Goal: Information Seeking & Learning: Learn about a topic

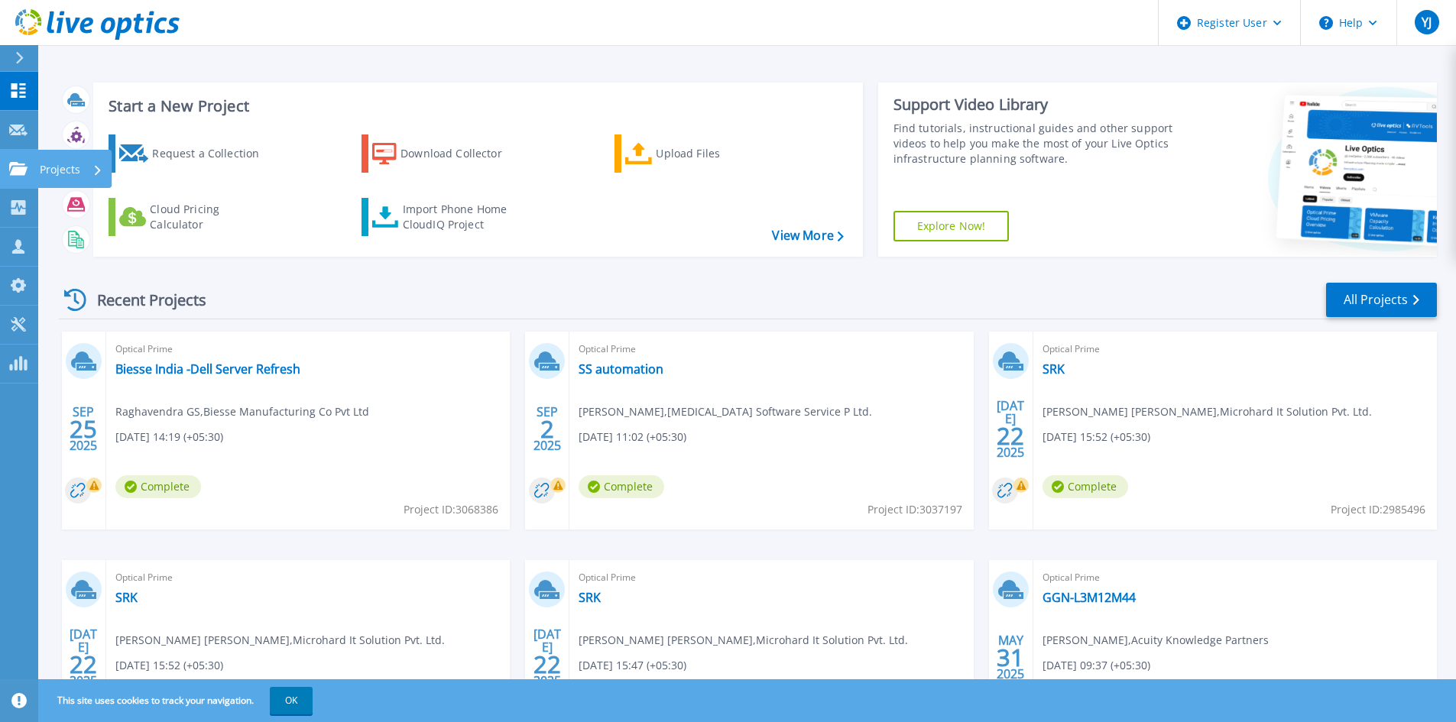
click at [63, 172] on p "Projects" at bounding box center [60, 170] width 41 height 40
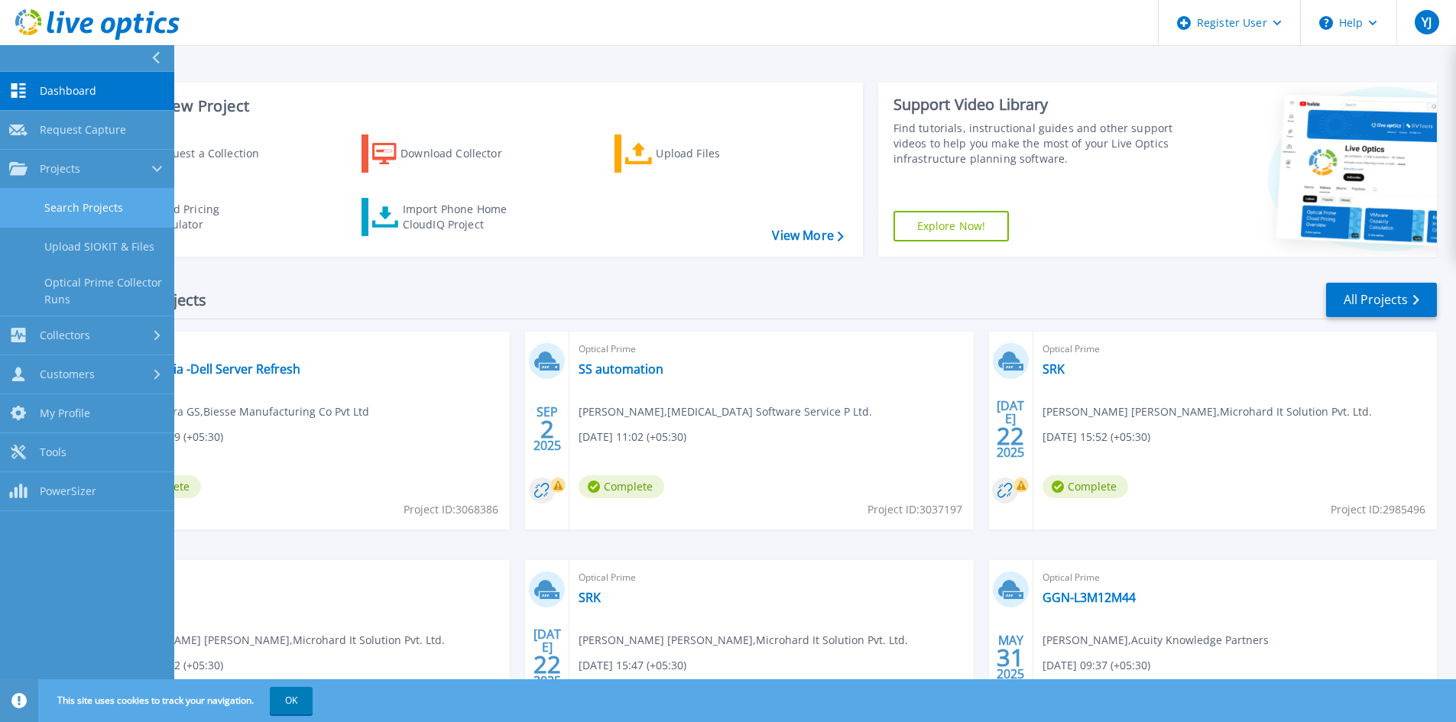
click at [73, 206] on link "Search Projects" at bounding box center [87, 208] width 174 height 39
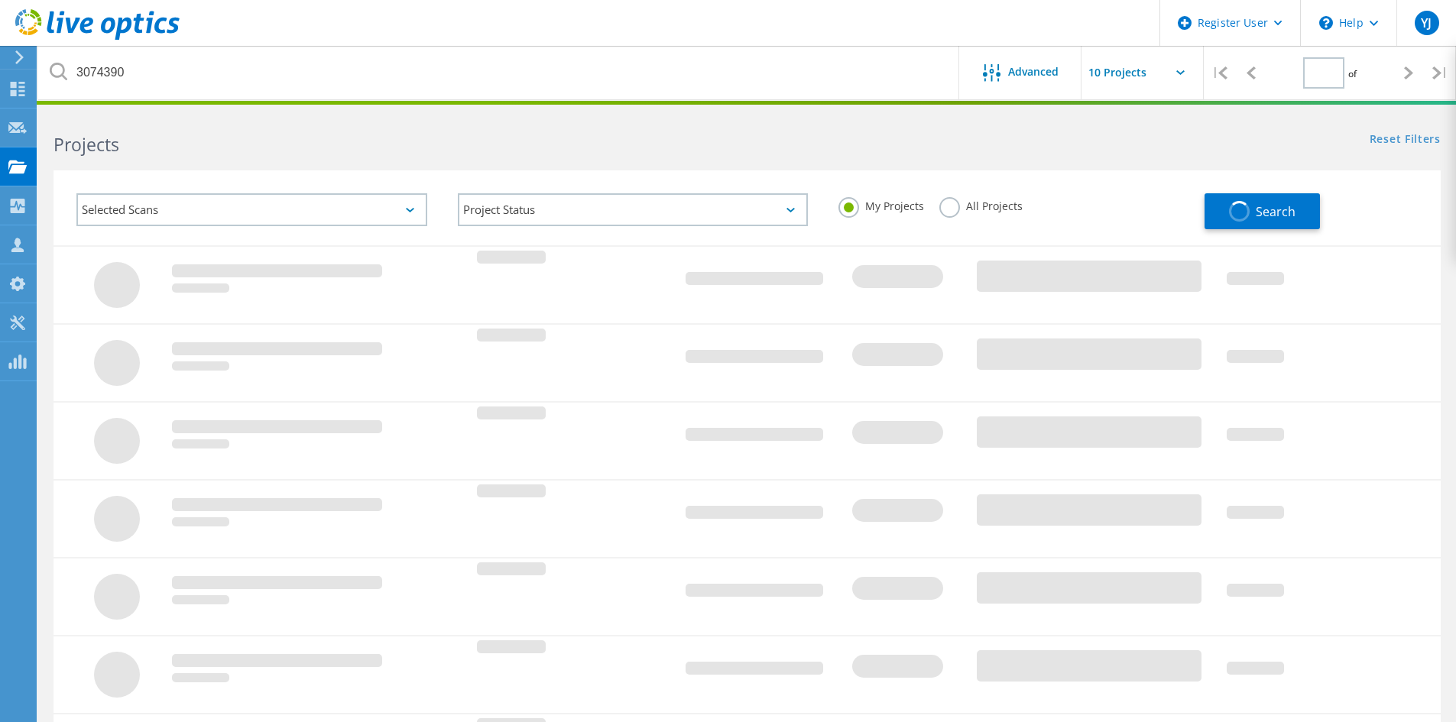
type input "1"
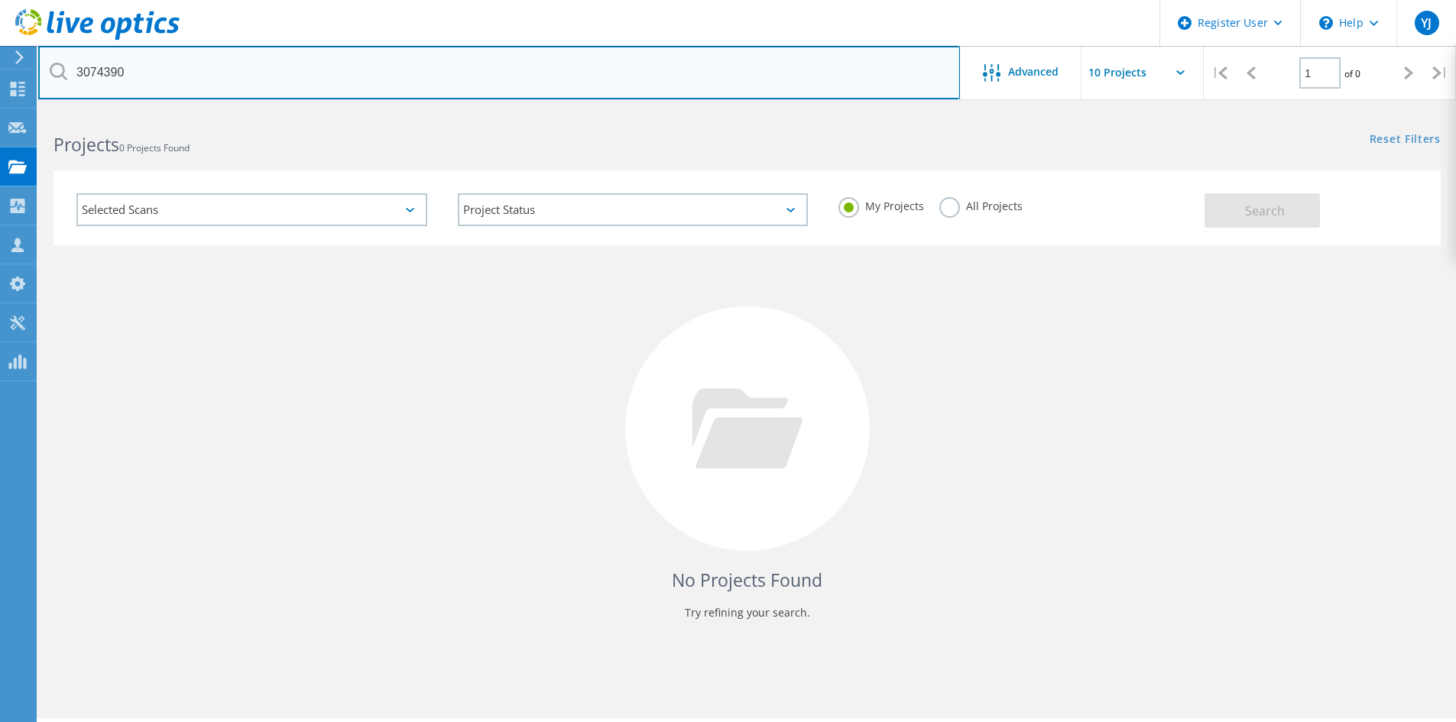
drag, startPoint x: 128, startPoint y: 66, endPoint x: -107, endPoint y: 57, distance: 235.6
click at [0, 57] on html "Register User \n Help Explore Helpful Articles Contact Support YJ Dell User [PE…" at bounding box center [728, 382] width 1456 height 764
paste input "68386"
type input "3068386"
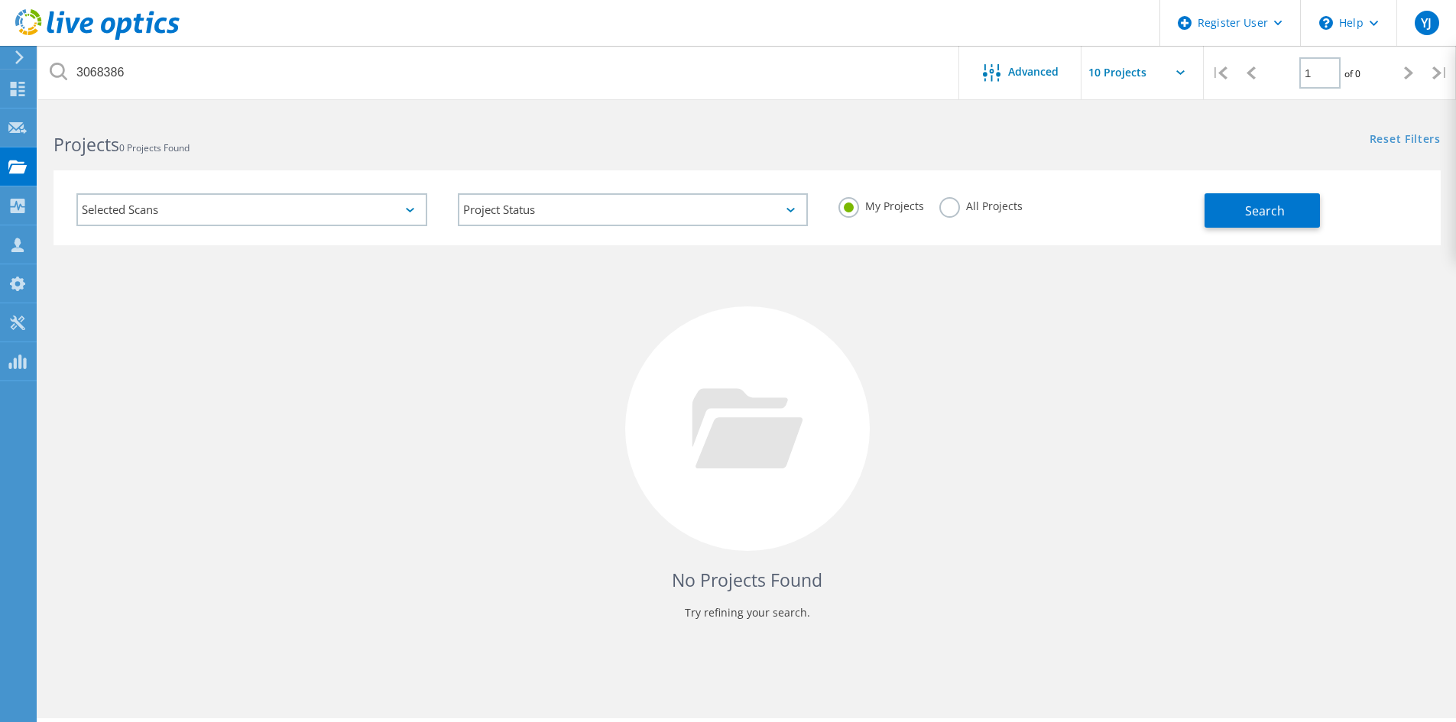
click at [942, 206] on label "All Projects" at bounding box center [980, 204] width 83 height 15
click at [0, 0] on input "All Projects" at bounding box center [0, 0] width 0 height 0
click at [1338, 199] on div "Search" at bounding box center [1319, 203] width 229 height 50
click at [1278, 203] on span "Search" at bounding box center [1265, 211] width 40 height 17
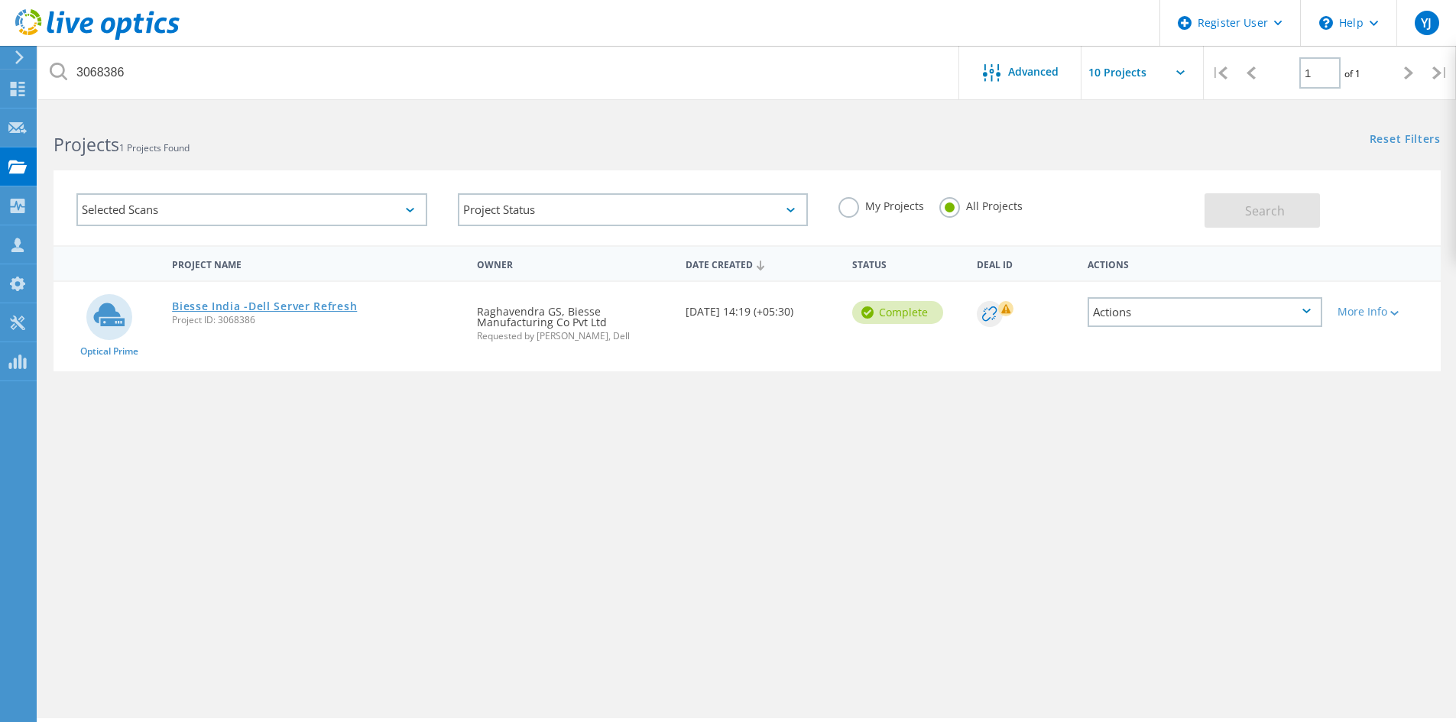
click at [216, 310] on link "Biesse India -Dell Server Refresh" at bounding box center [264, 306] width 185 height 11
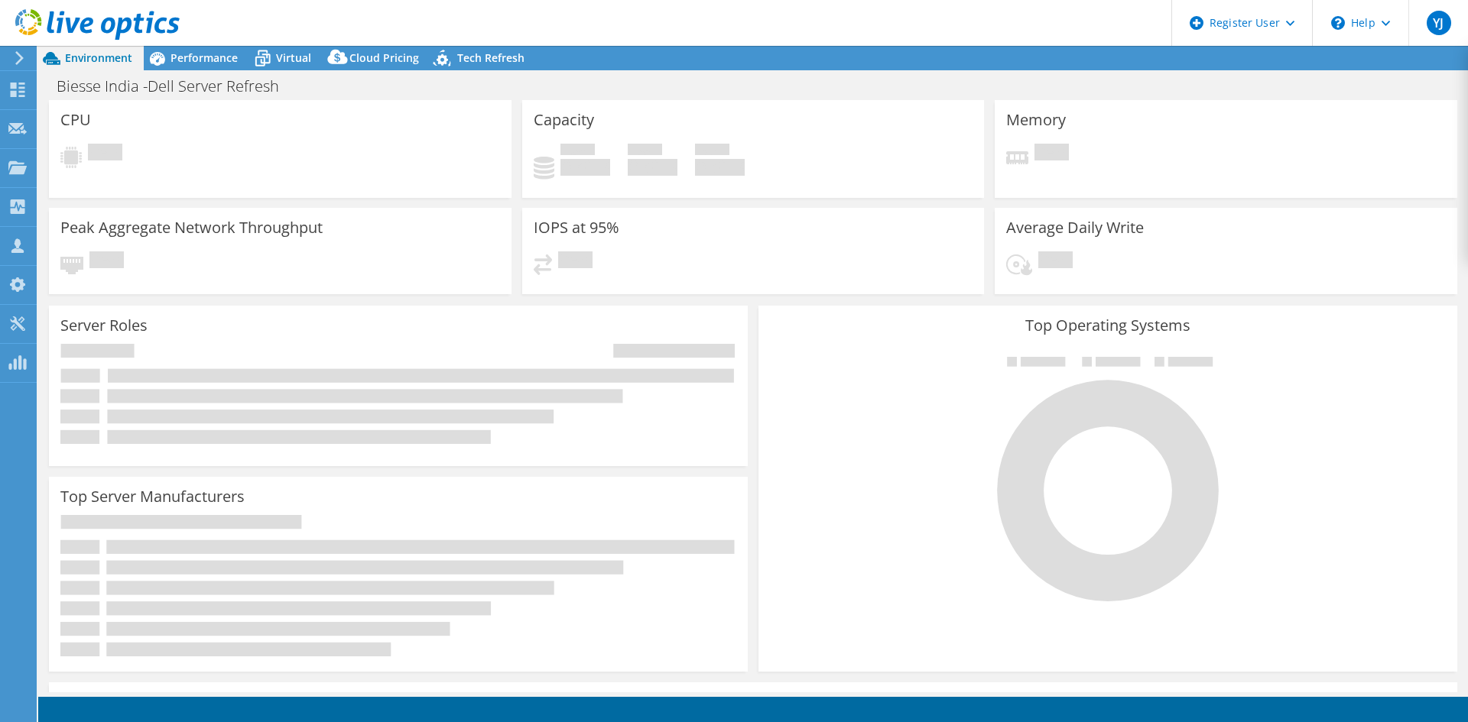
select select "USD"
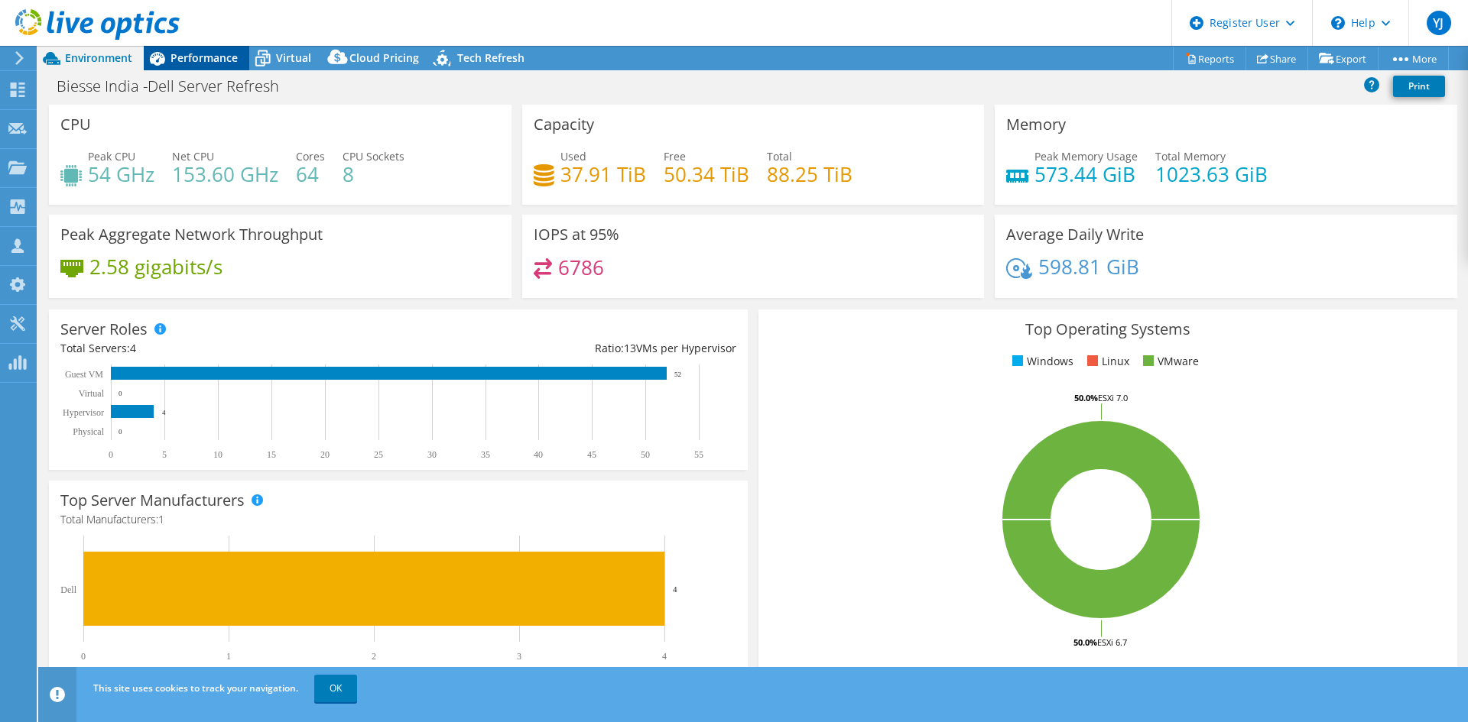
click at [190, 64] on span "Performance" at bounding box center [203, 57] width 67 height 15
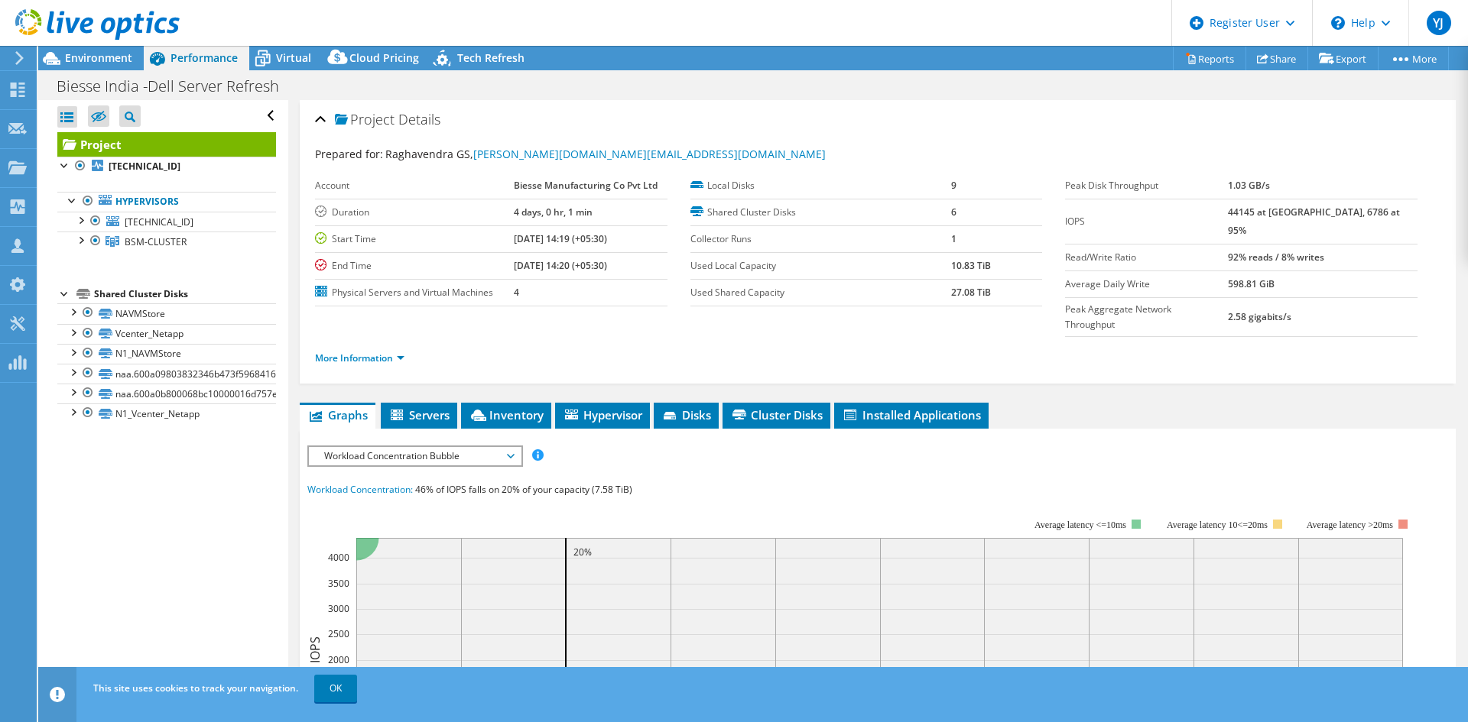
click at [381, 447] on span "Workload Concentration Bubble" at bounding box center [414, 456] width 196 height 18
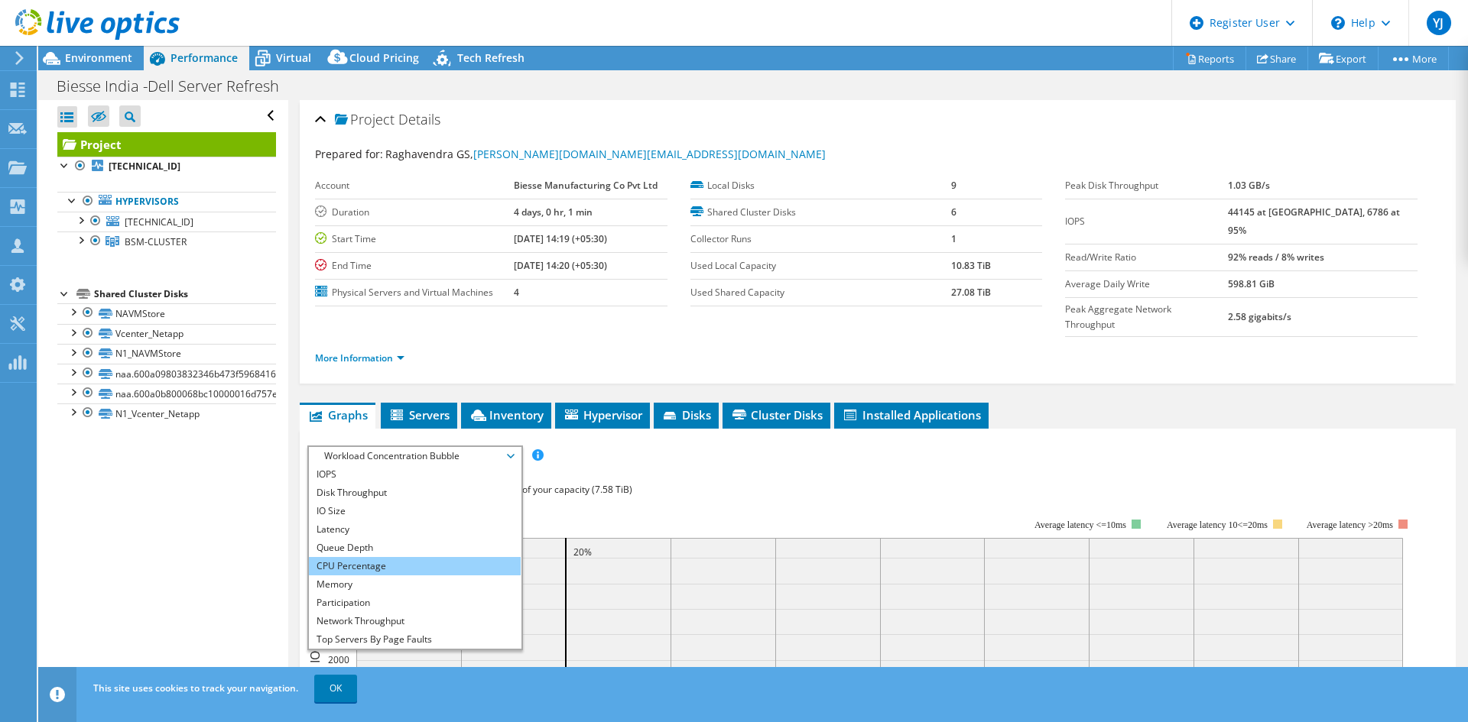
click at [338, 557] on li "CPU Percentage" at bounding box center [415, 566] width 212 height 18
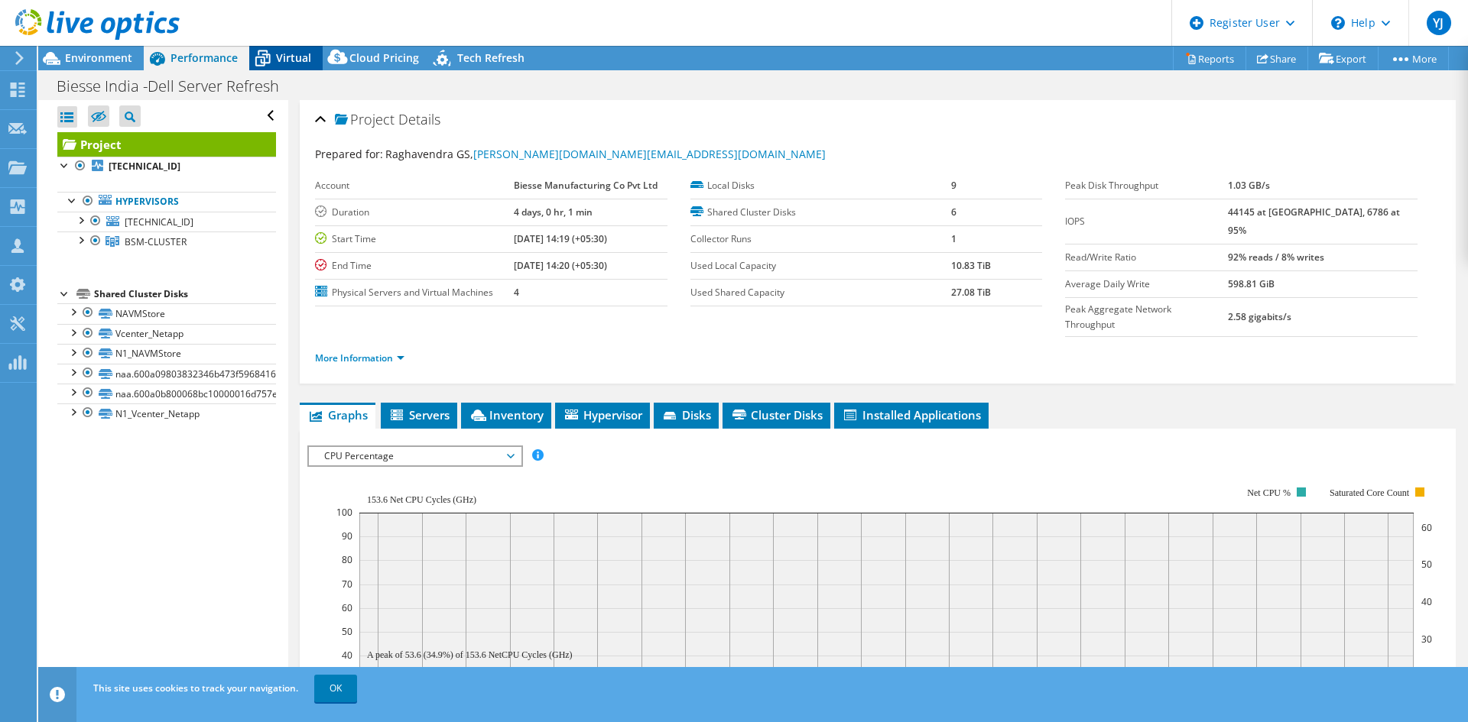
click at [274, 66] on icon at bounding box center [262, 58] width 27 height 27
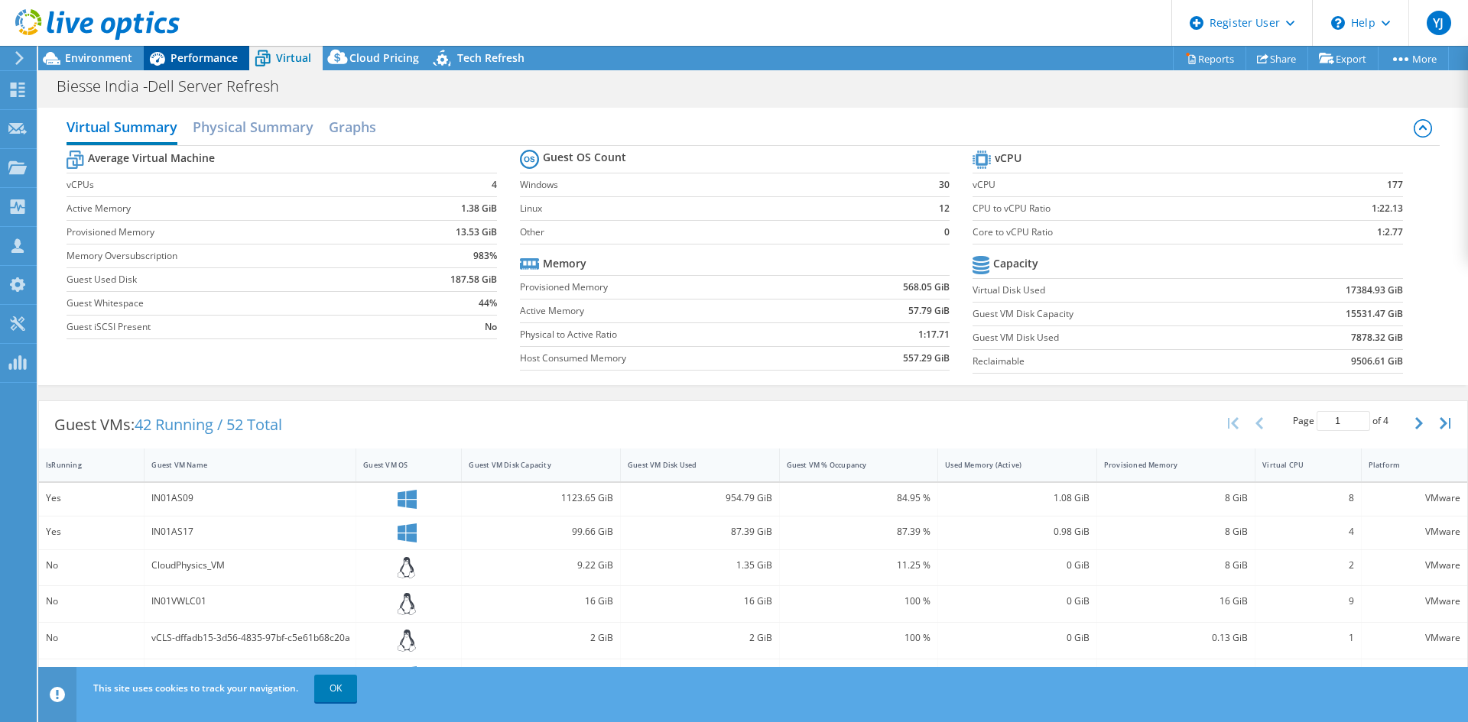
click at [176, 58] on span "Performance" at bounding box center [203, 57] width 67 height 15
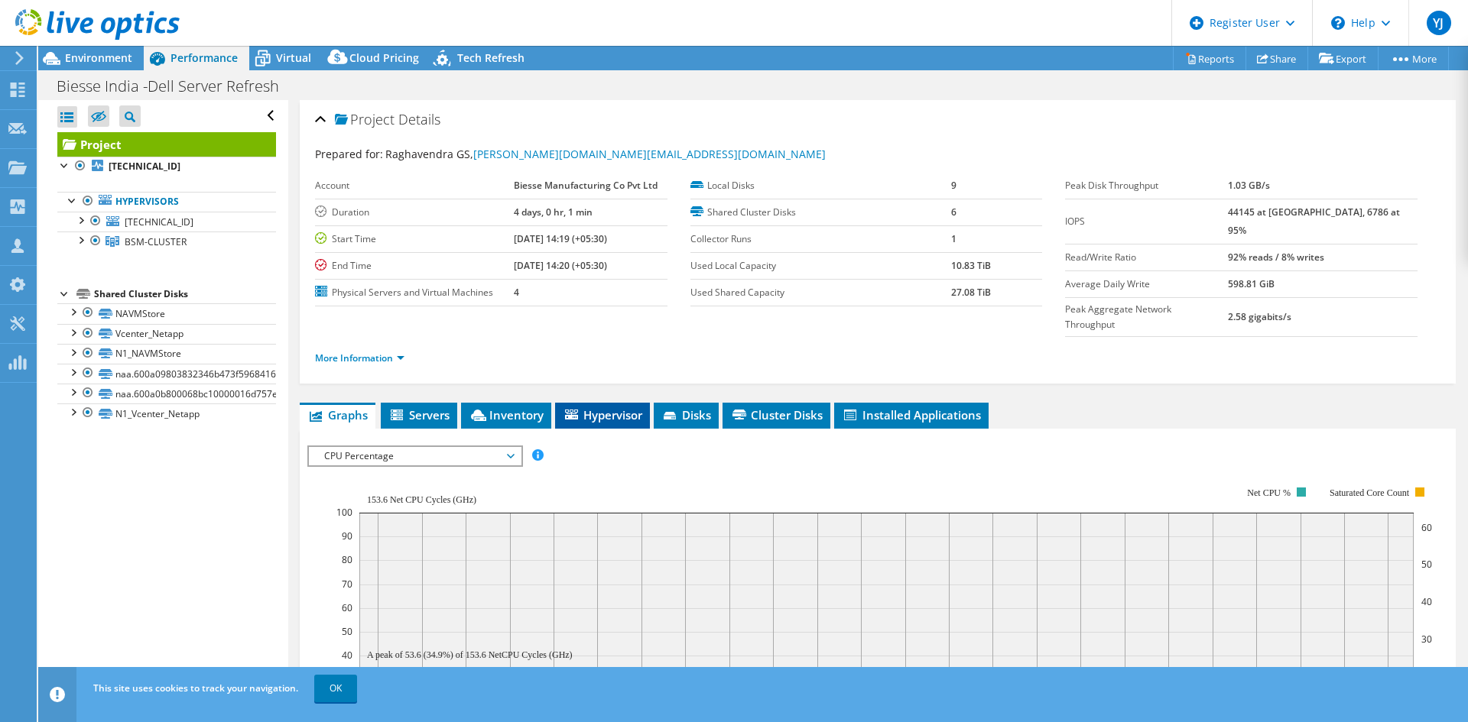
click at [579, 407] on span "Hypervisor" at bounding box center [602, 414] width 79 height 15
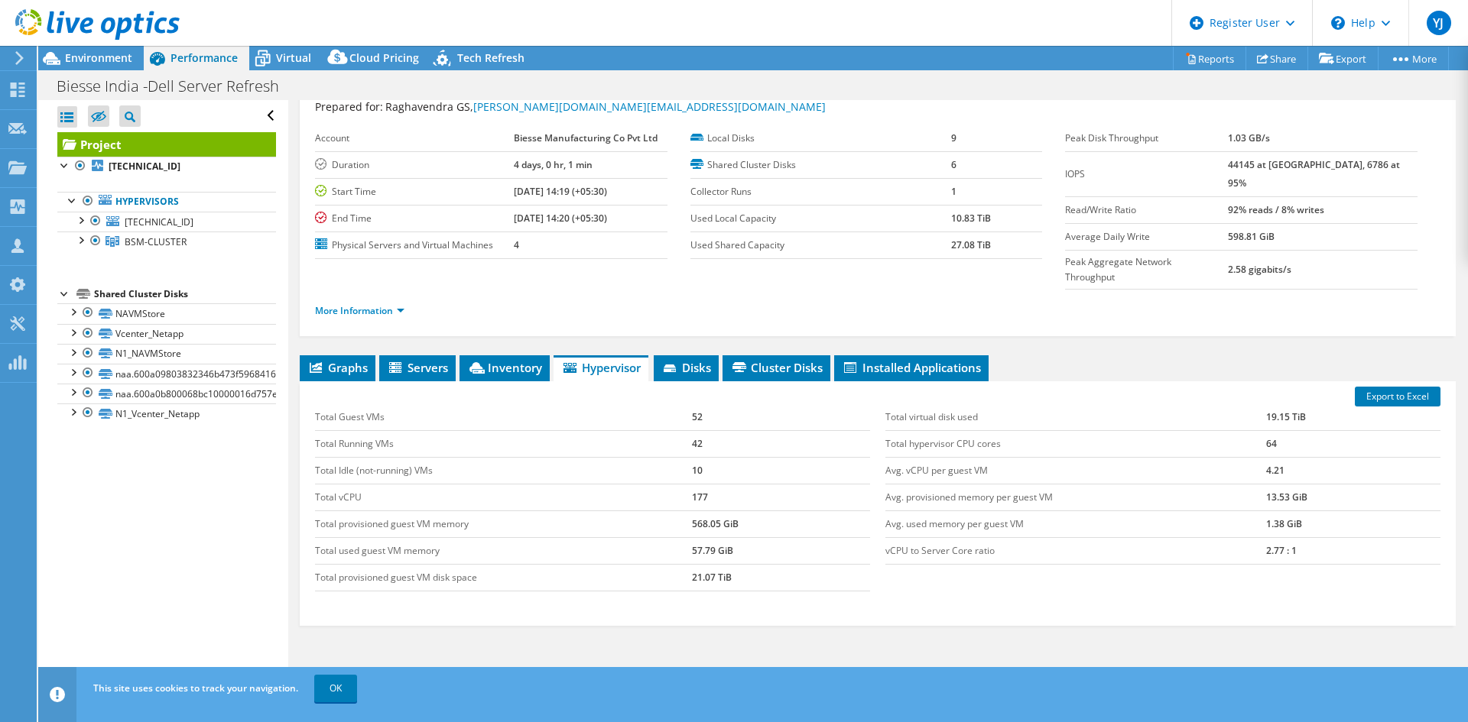
scroll to position [89, 0]
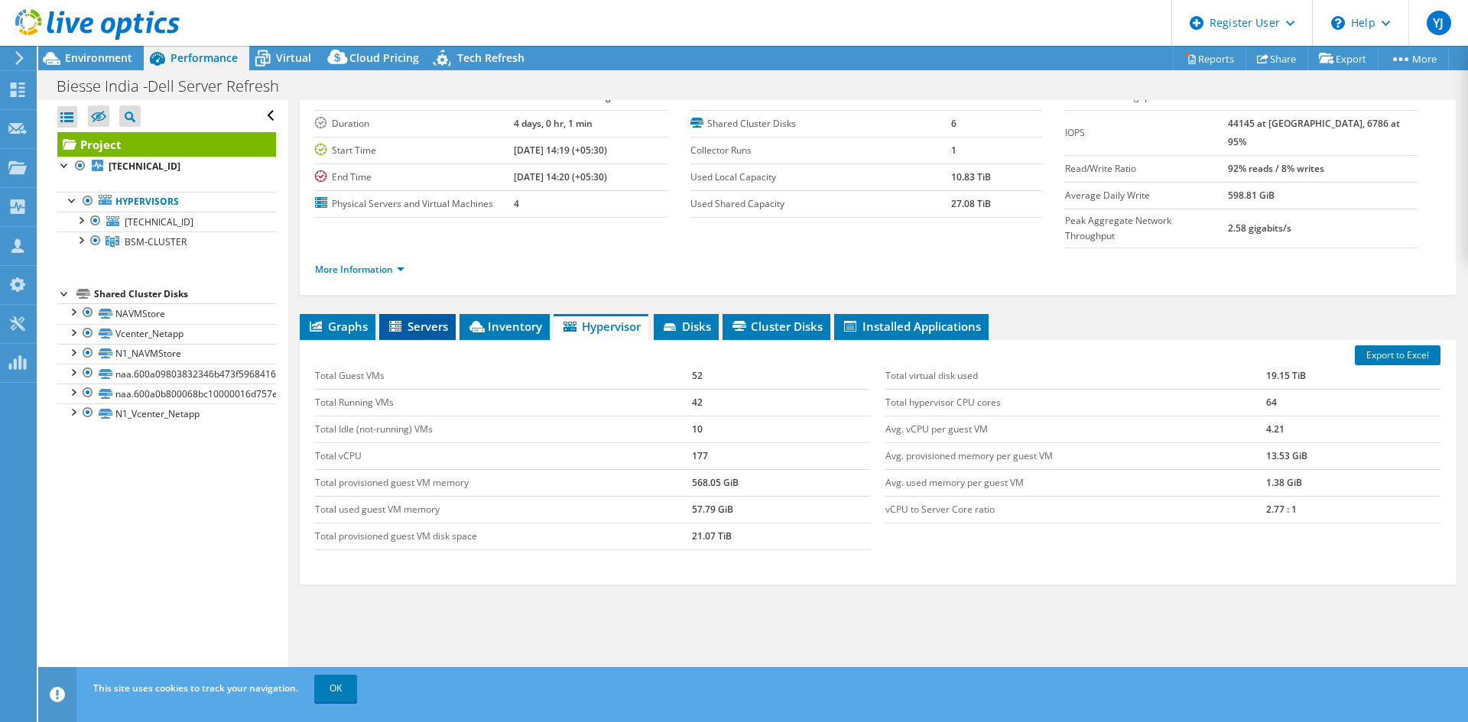
click at [420, 319] on span "Servers" at bounding box center [417, 326] width 61 height 15
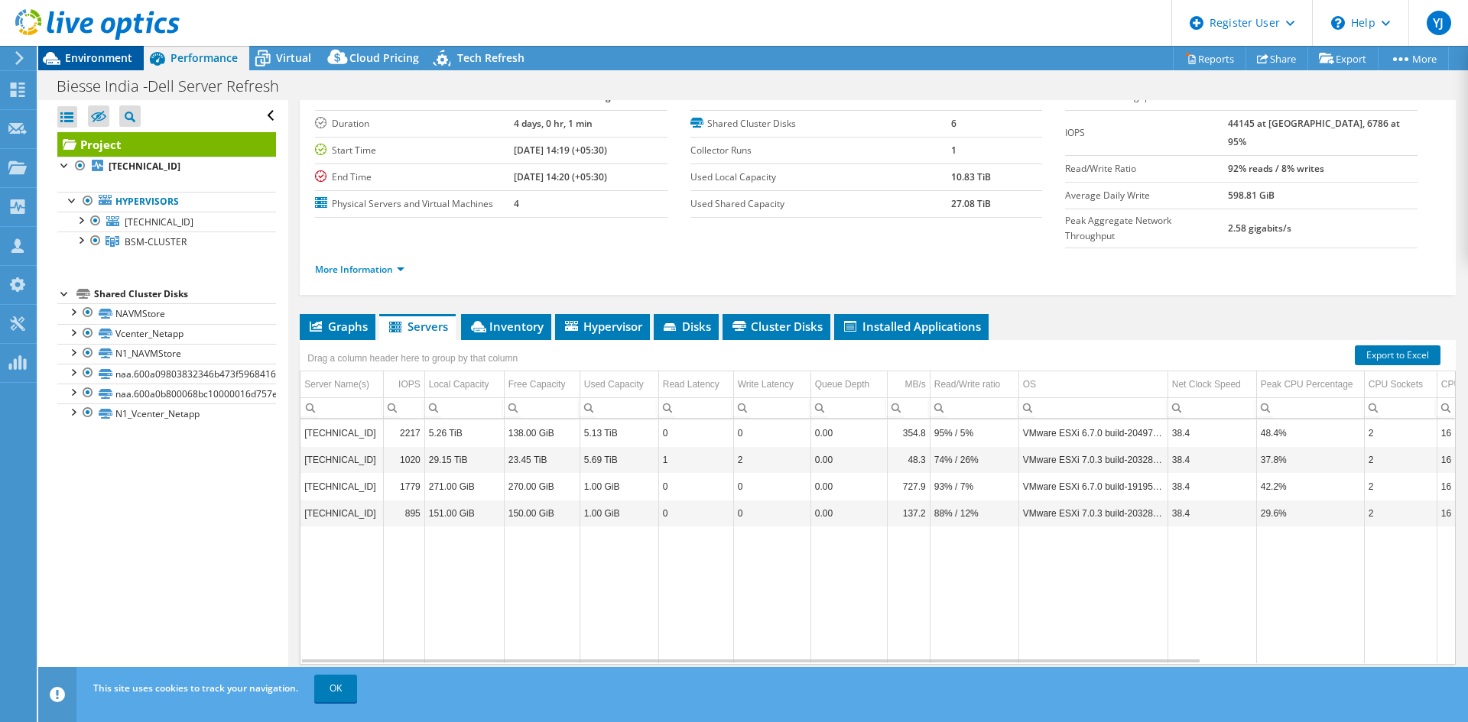
click at [59, 51] on icon at bounding box center [51, 58] width 27 height 27
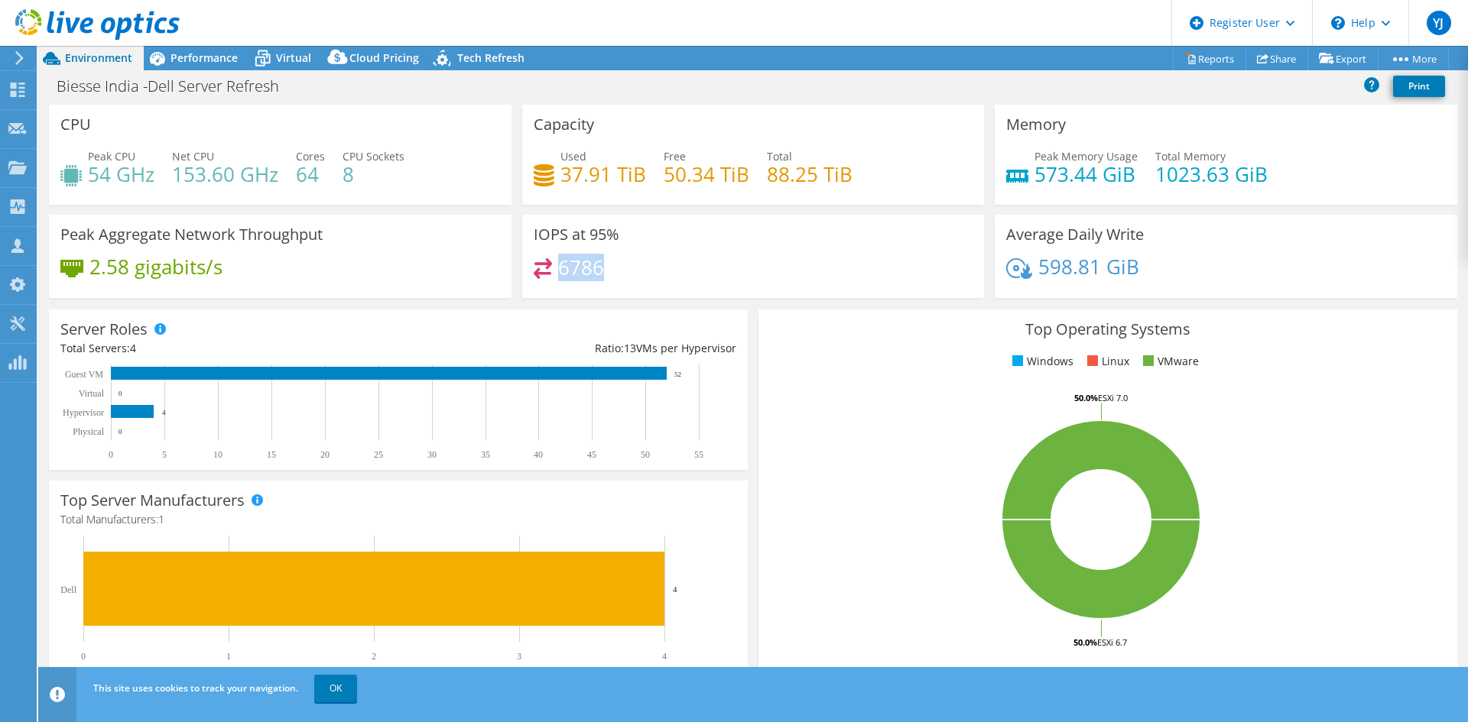
drag, startPoint x: 596, startPoint y: 268, endPoint x: 559, endPoint y: 270, distance: 37.5
click at [559, 270] on h4 "6786" at bounding box center [581, 267] width 46 height 17
click at [201, 61] on span "Performance" at bounding box center [203, 57] width 67 height 15
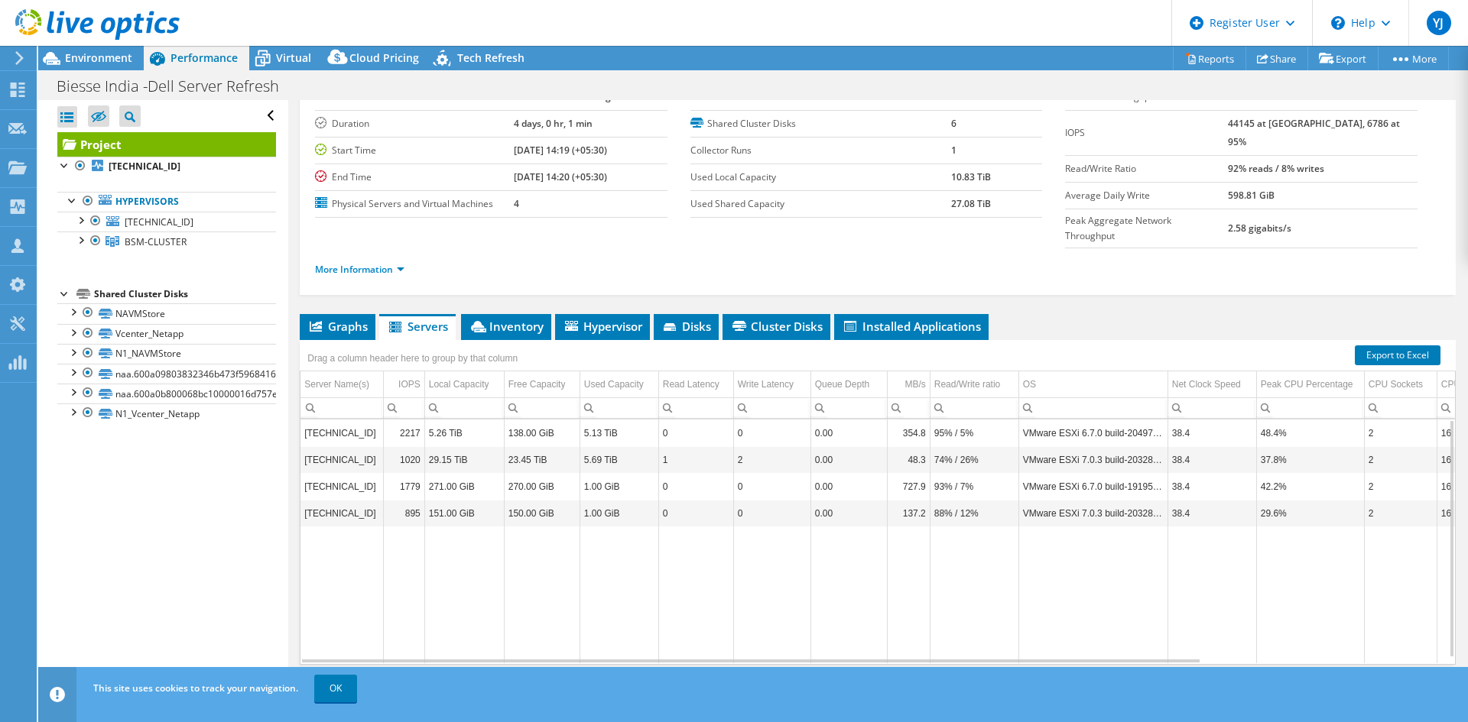
drag, startPoint x: 368, startPoint y: 403, endPoint x: 305, endPoint y: 405, distance: 62.7
click at [305, 420] on td "[TECHNICAL_ID]" at bounding box center [341, 433] width 83 height 27
drag, startPoint x: 357, startPoint y: 456, endPoint x: 304, endPoint y: 456, distance: 52.7
click at [304, 473] on td "[TECHNICAL_ID]" at bounding box center [341, 486] width 83 height 27
drag, startPoint x: 952, startPoint y: 405, endPoint x: 933, endPoint y: 404, distance: 18.4
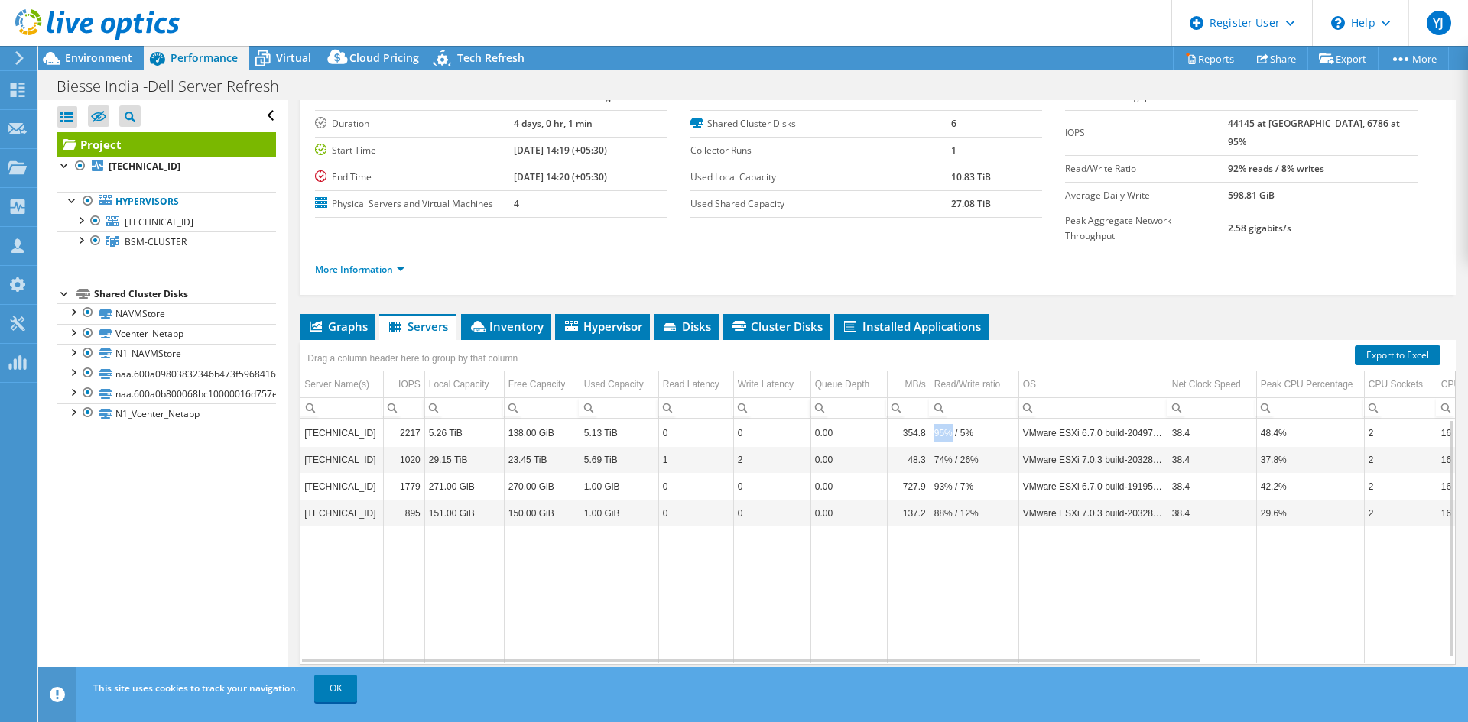
click at [933, 420] on td "95% / 5%" at bounding box center [973, 433] width 89 height 27
drag, startPoint x: 1286, startPoint y: 405, endPoint x: 1258, endPoint y: 405, distance: 27.5
click at [1258, 420] on td "48.4%" at bounding box center [1310, 433] width 108 height 27
drag, startPoint x: 1288, startPoint y: 458, endPoint x: 1256, endPoint y: 459, distance: 32.1
click at [1256, 473] on td "42.2%" at bounding box center [1310, 486] width 108 height 27
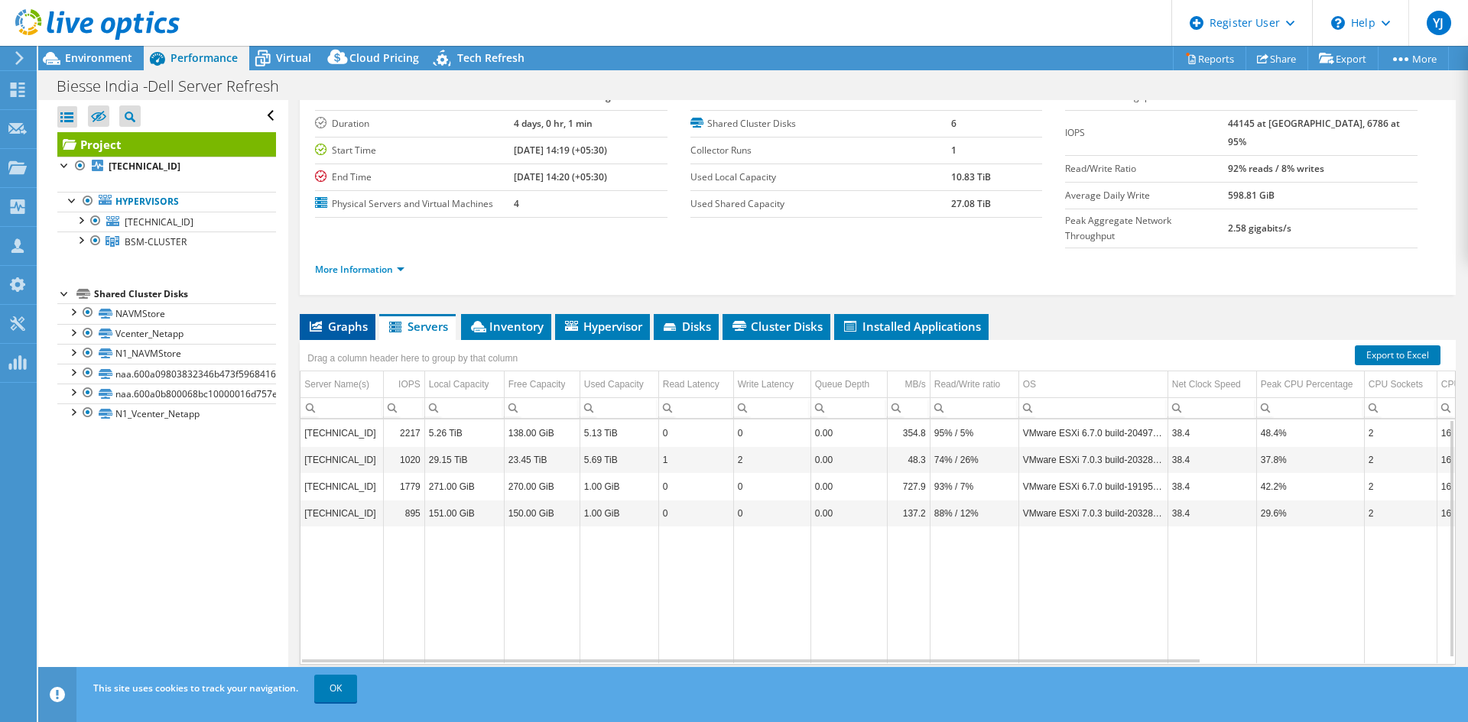
click at [351, 319] on span "Graphs" at bounding box center [337, 326] width 60 height 15
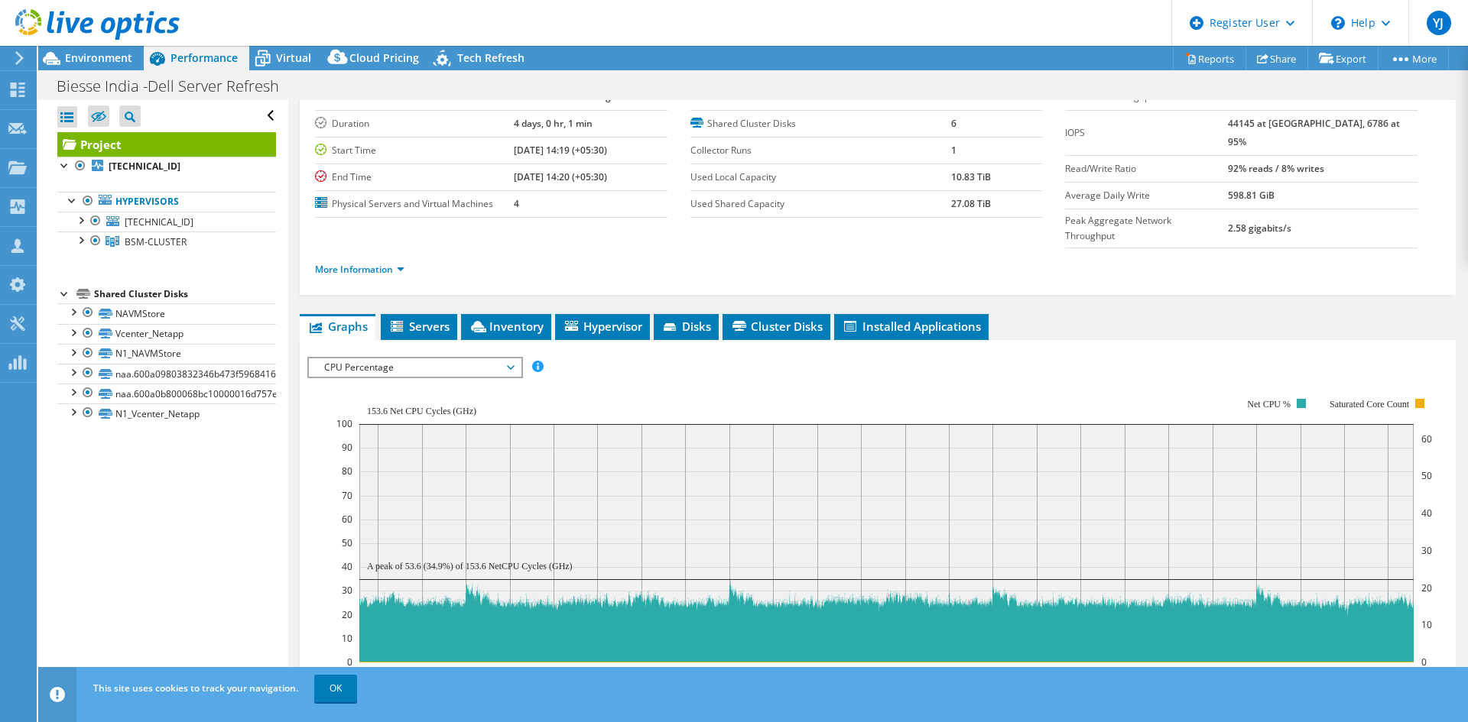
click at [385, 358] on span "CPU Percentage" at bounding box center [414, 367] width 196 height 18
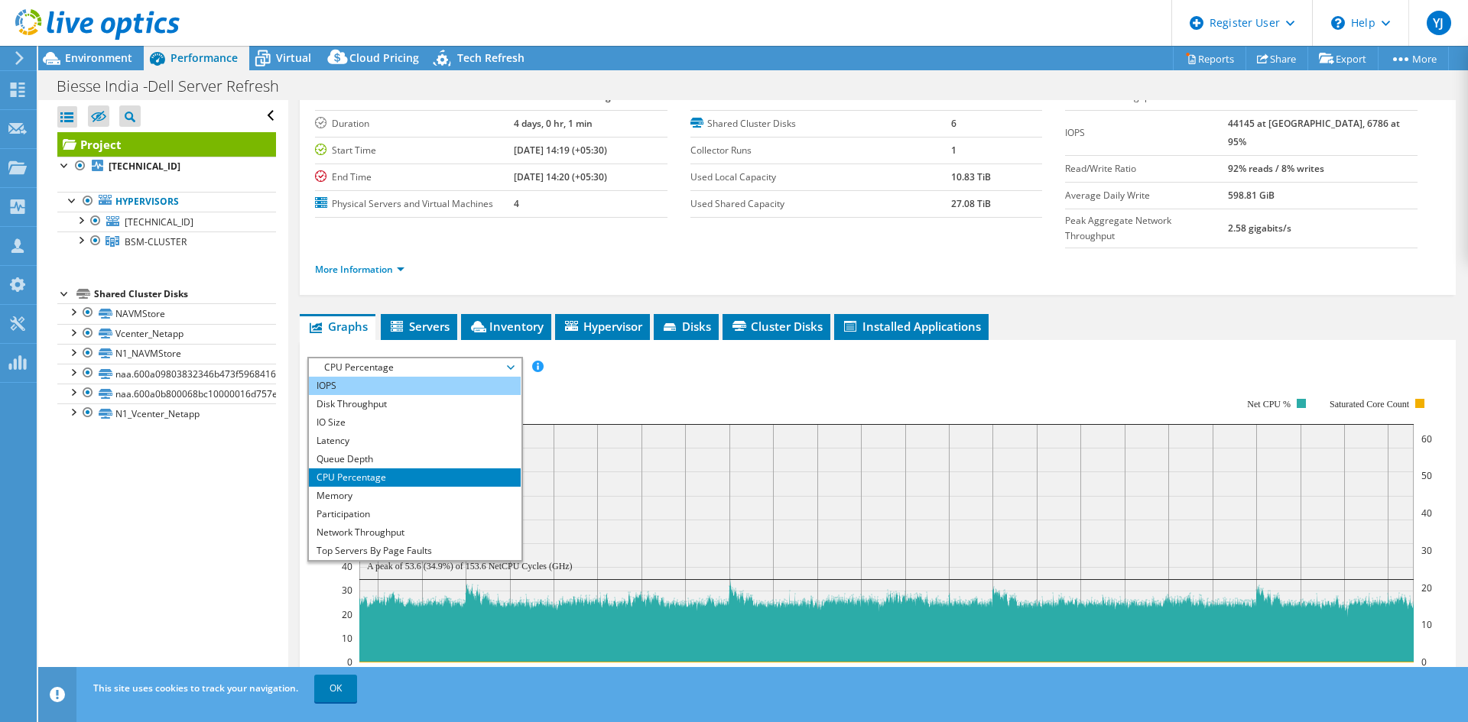
click at [348, 377] on li "IOPS" at bounding box center [415, 386] width 212 height 18
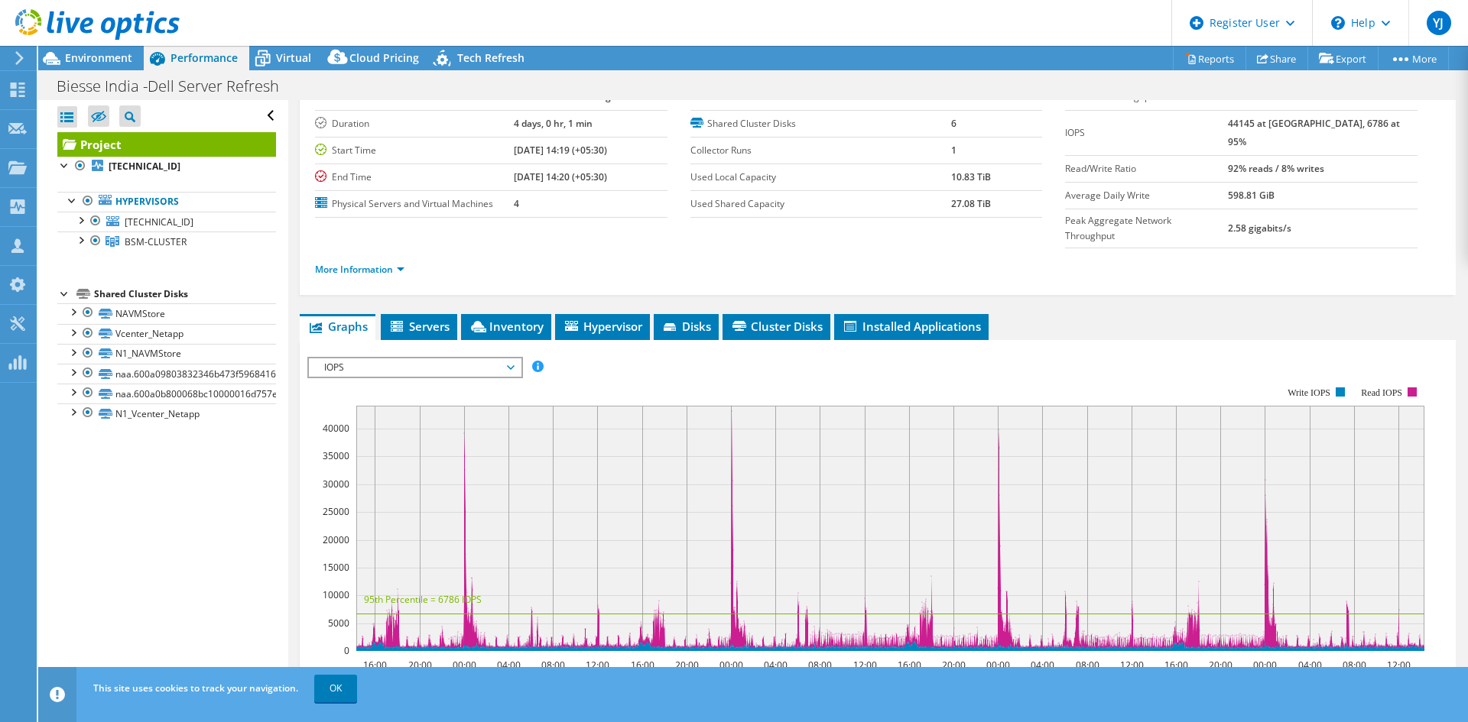
click at [378, 358] on span "IOPS" at bounding box center [414, 367] width 196 height 18
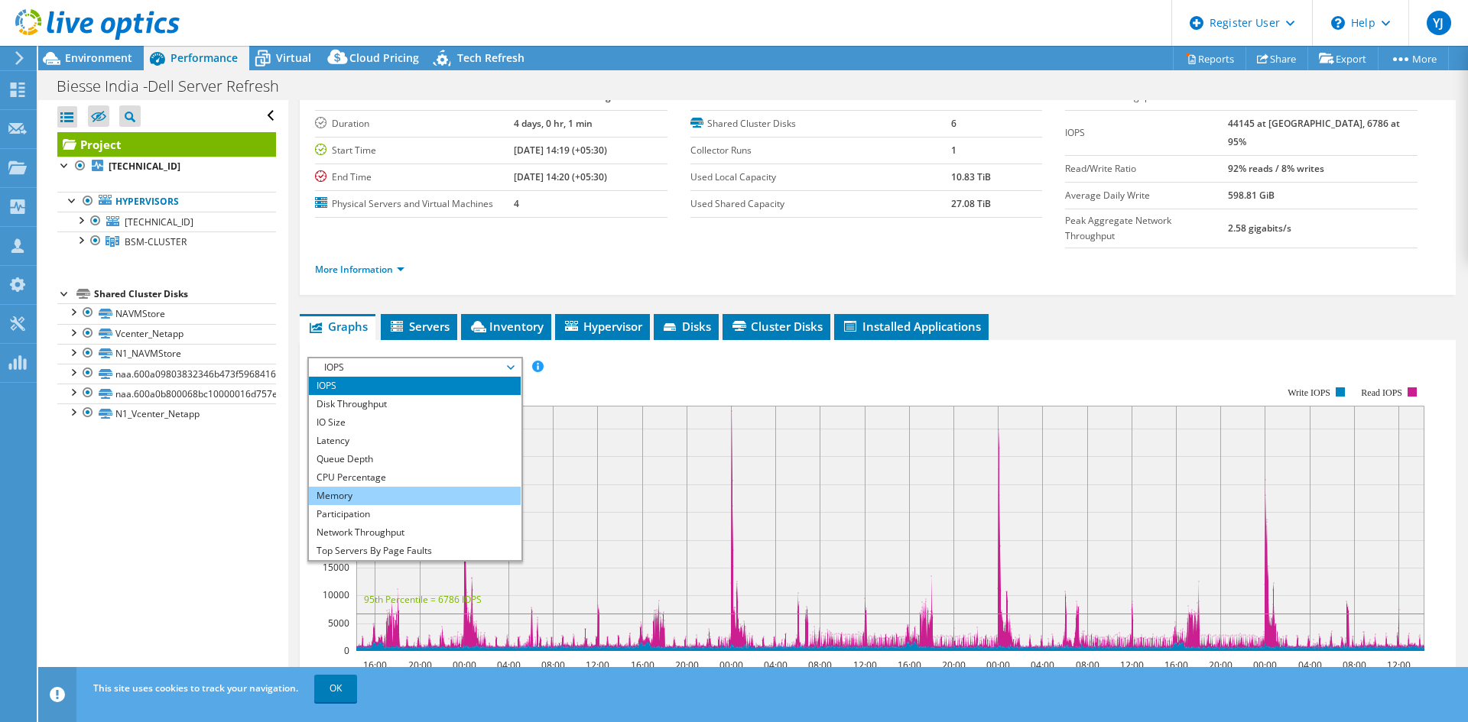
click at [339, 487] on li "Memory" at bounding box center [415, 496] width 212 height 18
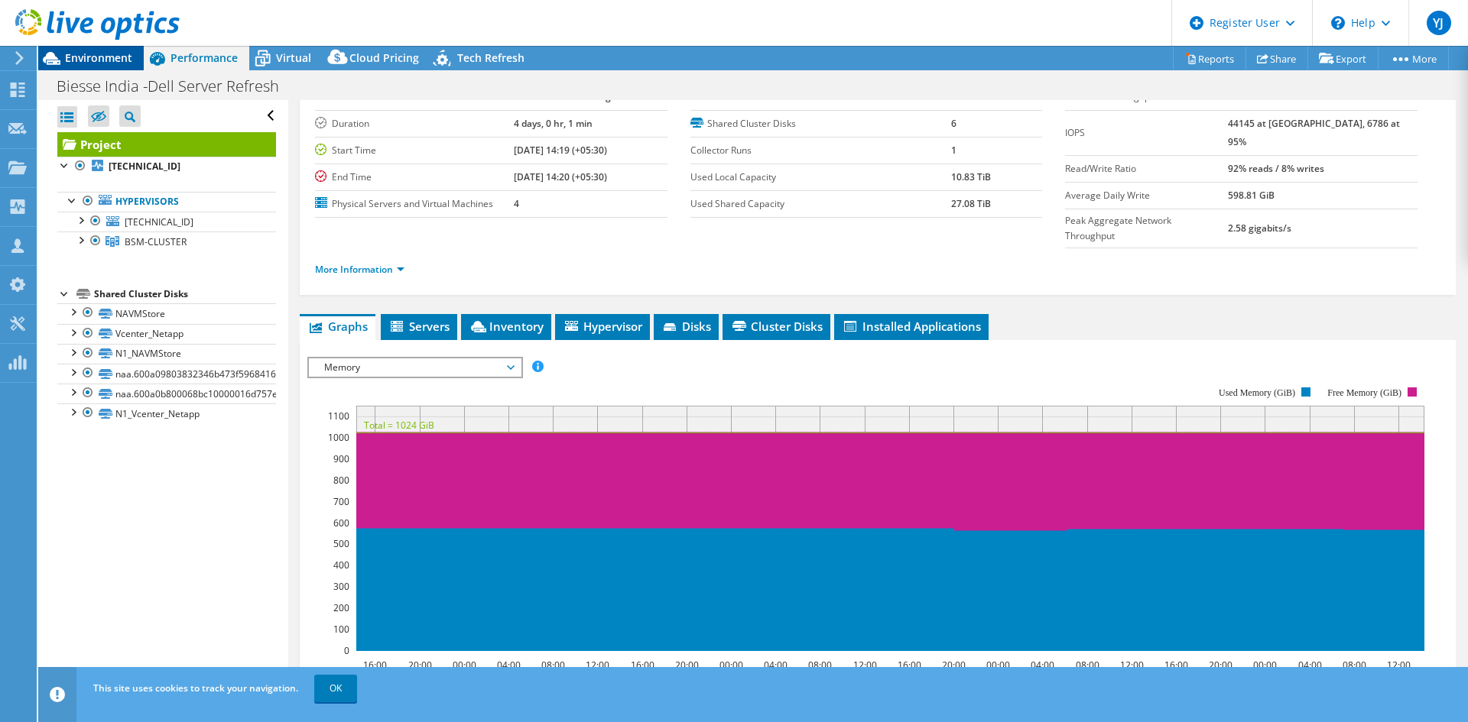
click at [88, 58] on span "Environment" at bounding box center [98, 57] width 67 height 15
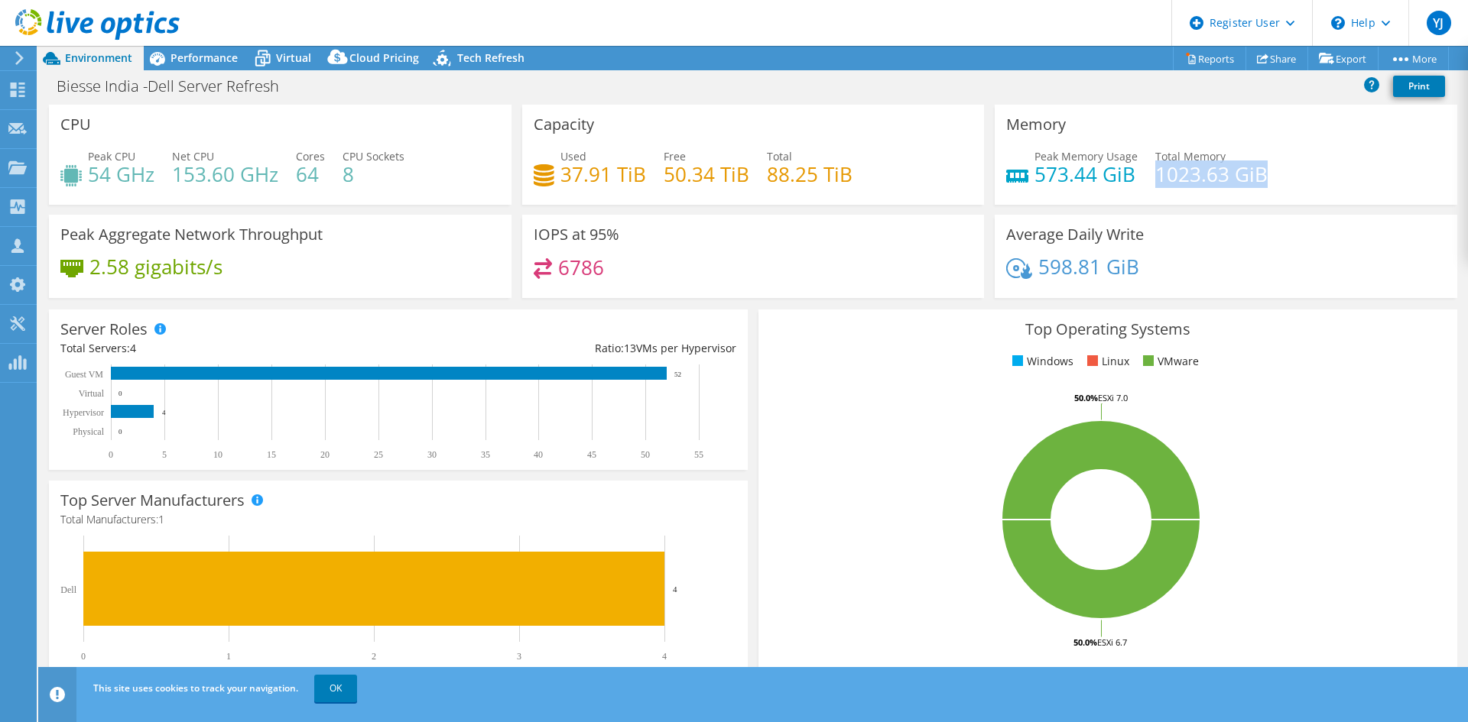
drag, startPoint x: 1259, startPoint y: 176, endPoint x: 1148, endPoint y: 176, distance: 110.8
click at [1148, 176] on div "Peak Memory Usage 573.44 GiB Total Memory 1023.63 GiB" at bounding box center [1226, 173] width 440 height 50
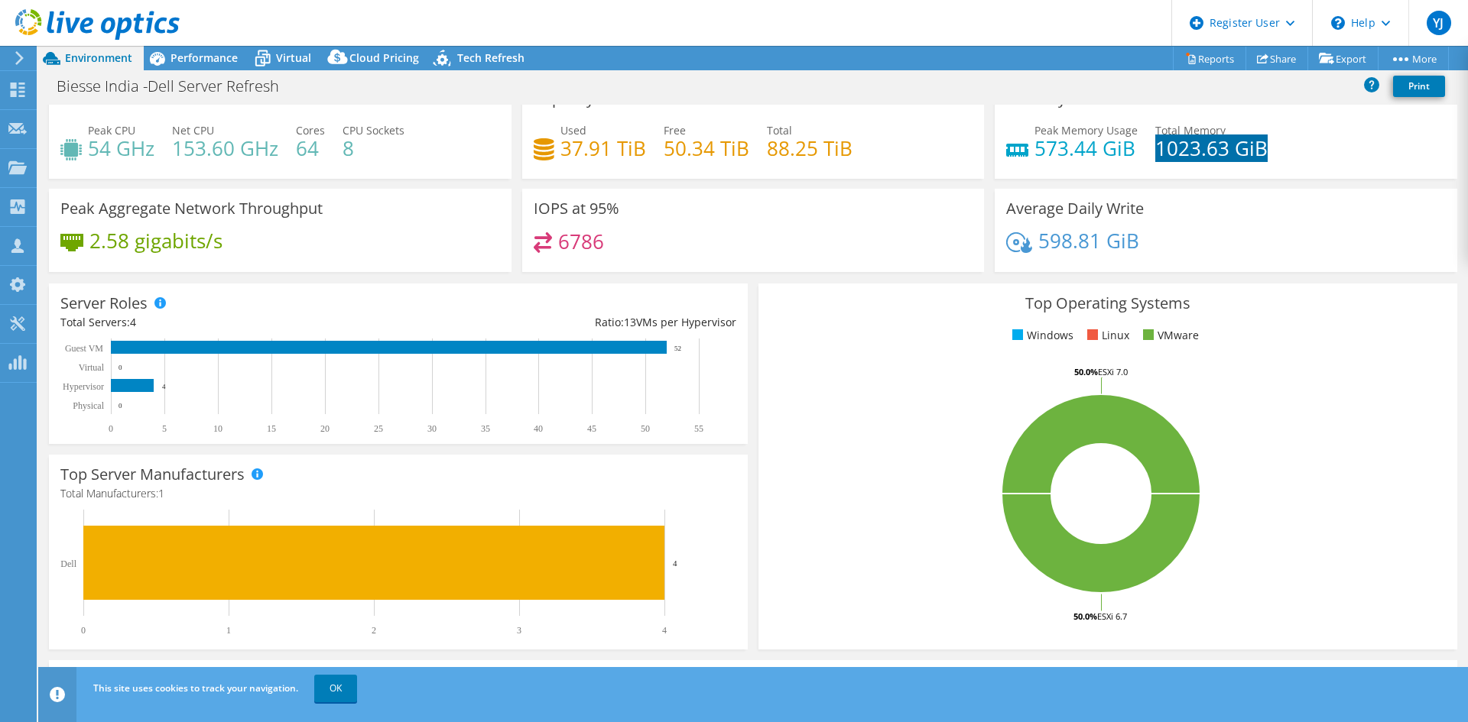
scroll to position [0, 0]
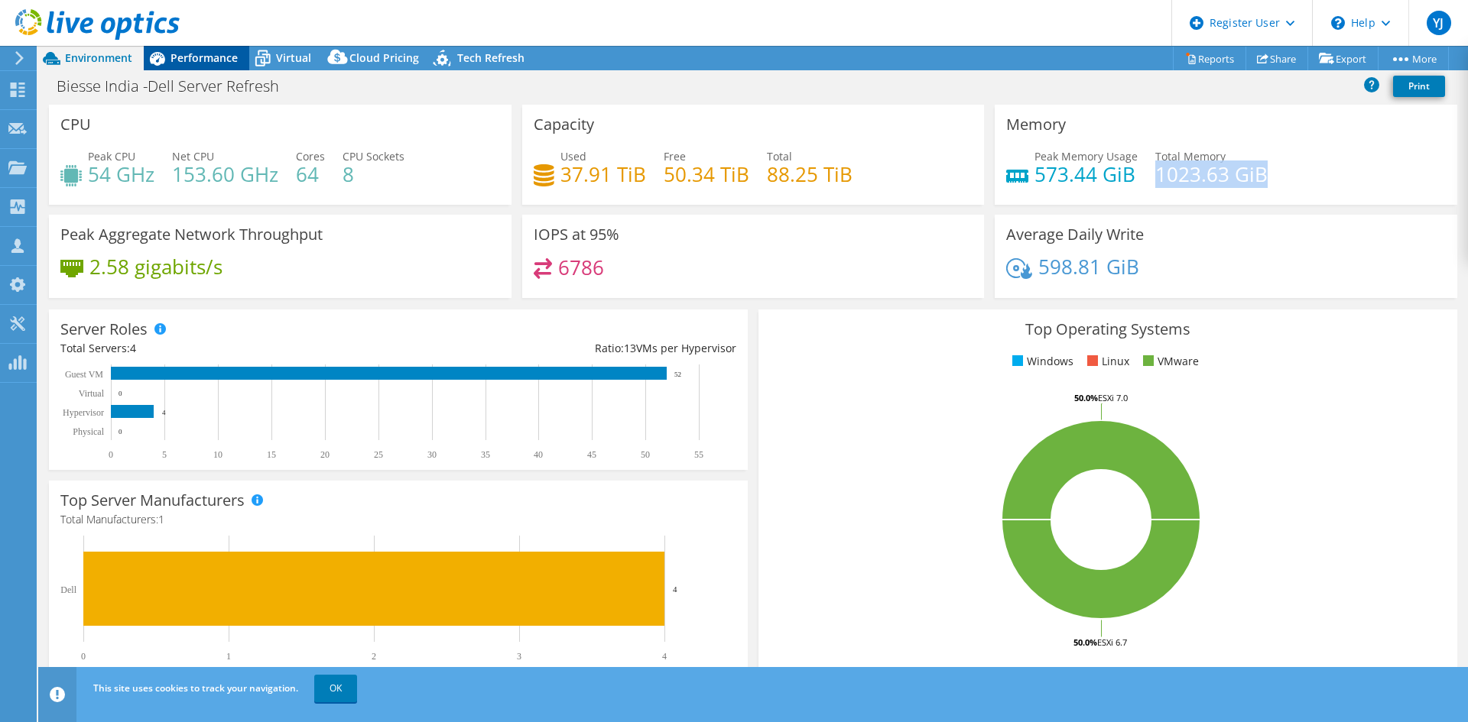
click at [211, 64] on span "Performance" at bounding box center [203, 57] width 67 height 15
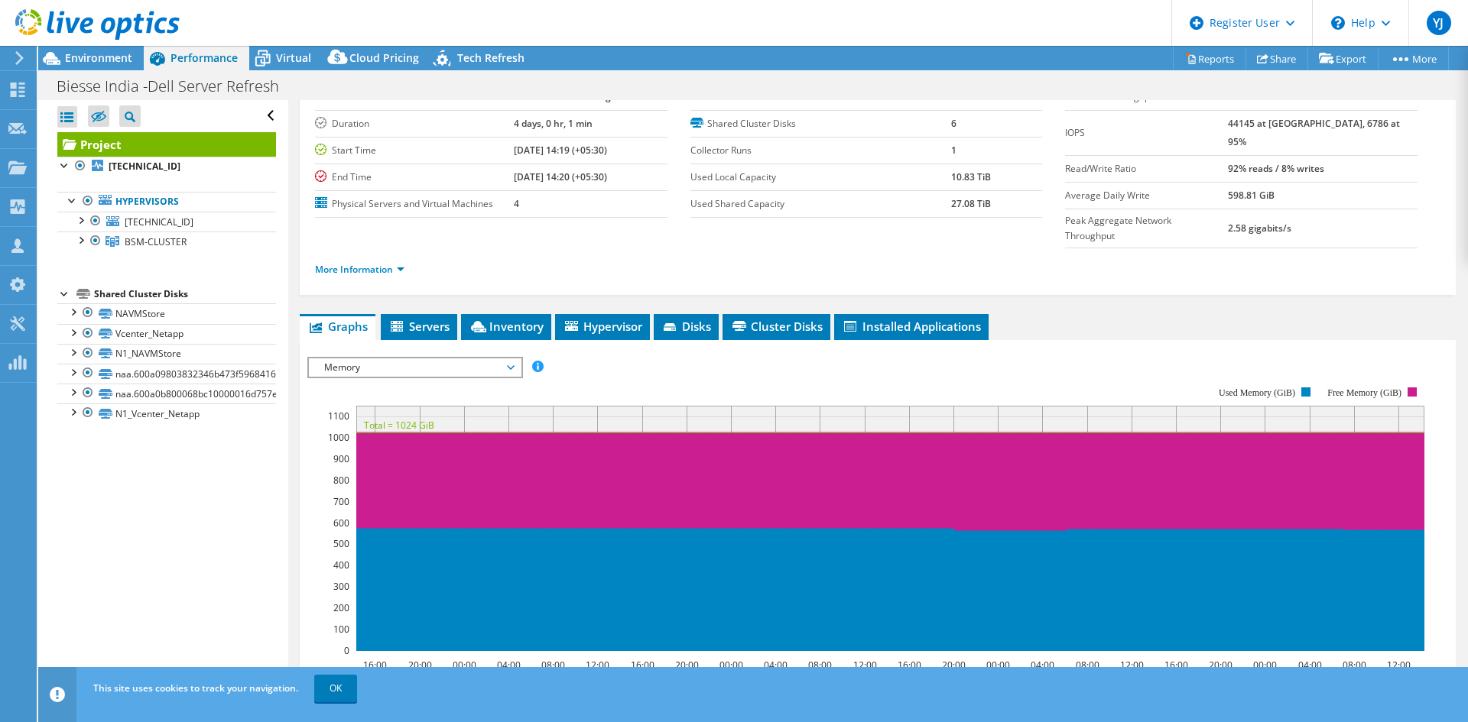
click at [335, 358] on span "Memory" at bounding box center [414, 367] width 196 height 18
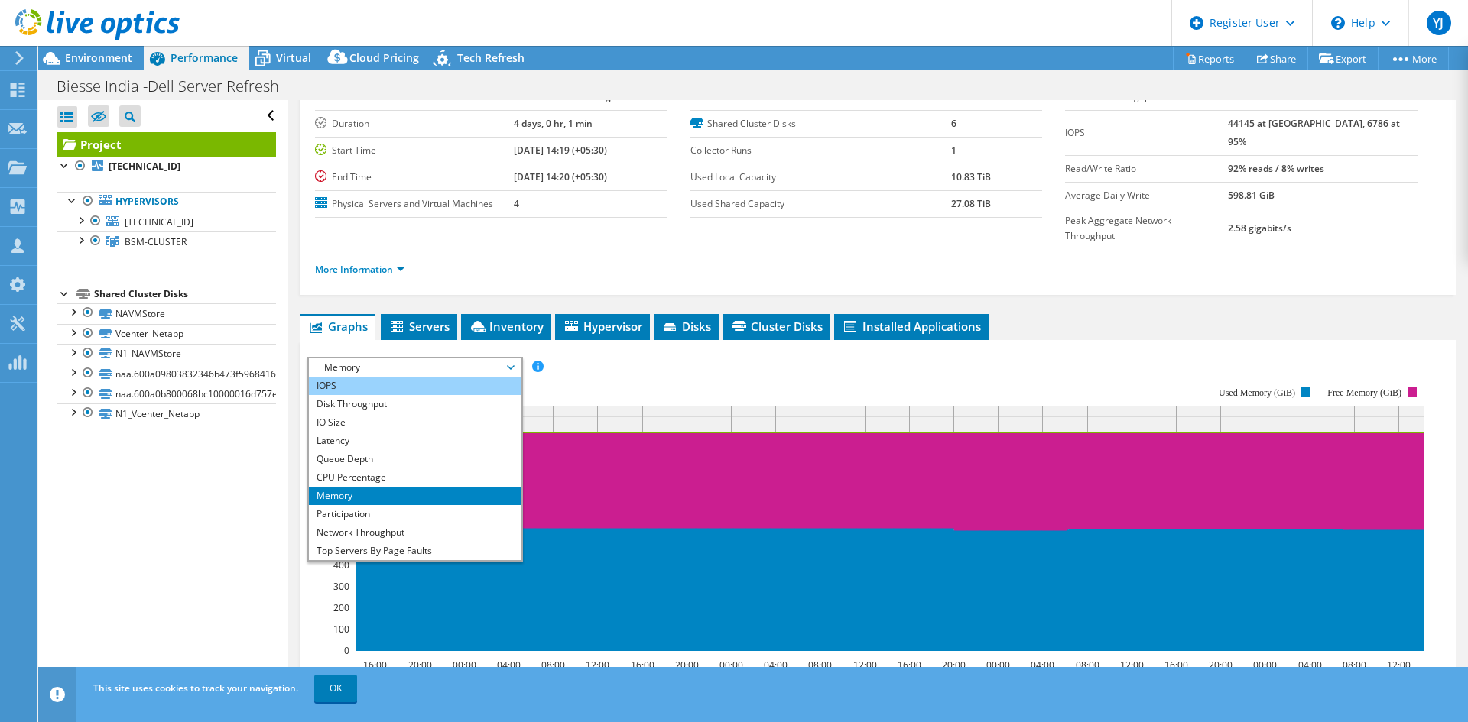
click at [326, 377] on li "IOPS" at bounding box center [415, 386] width 212 height 18
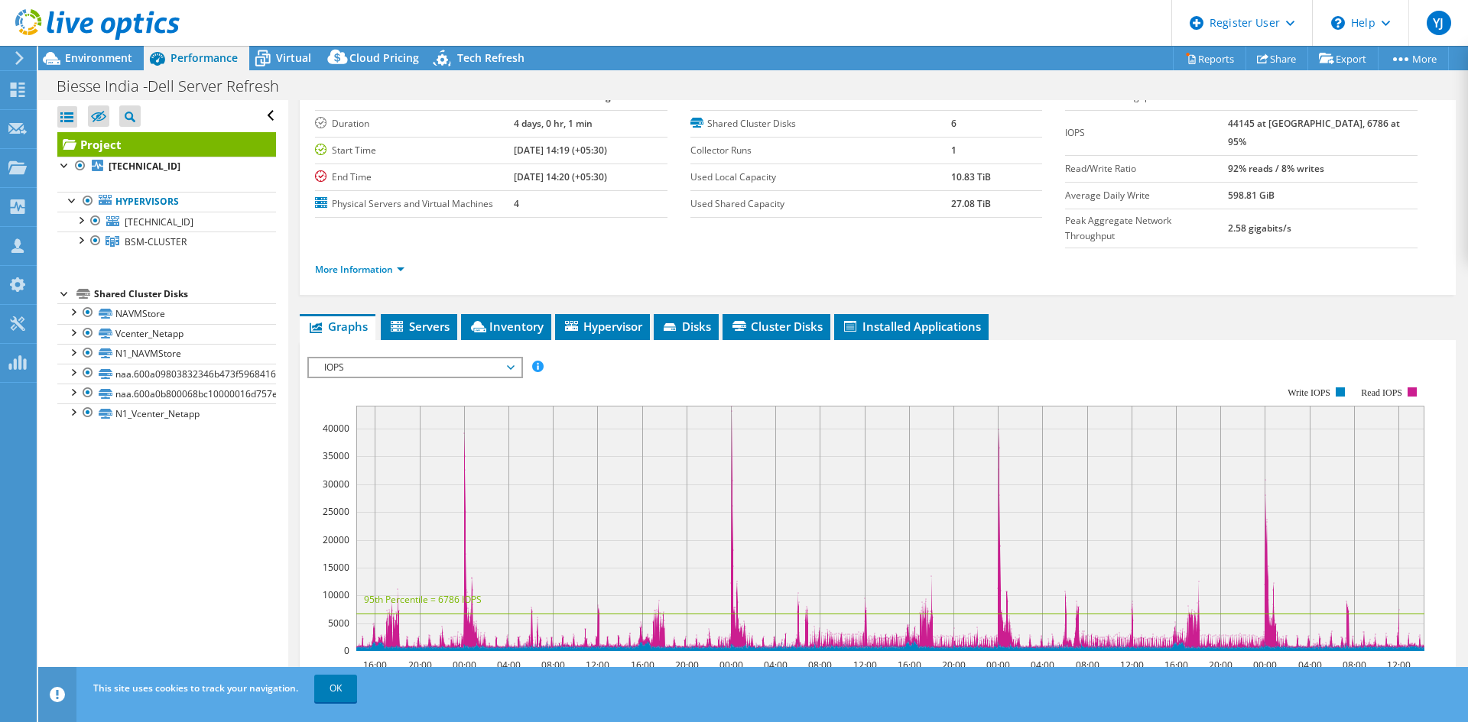
click at [380, 358] on span "IOPS" at bounding box center [414, 367] width 196 height 18
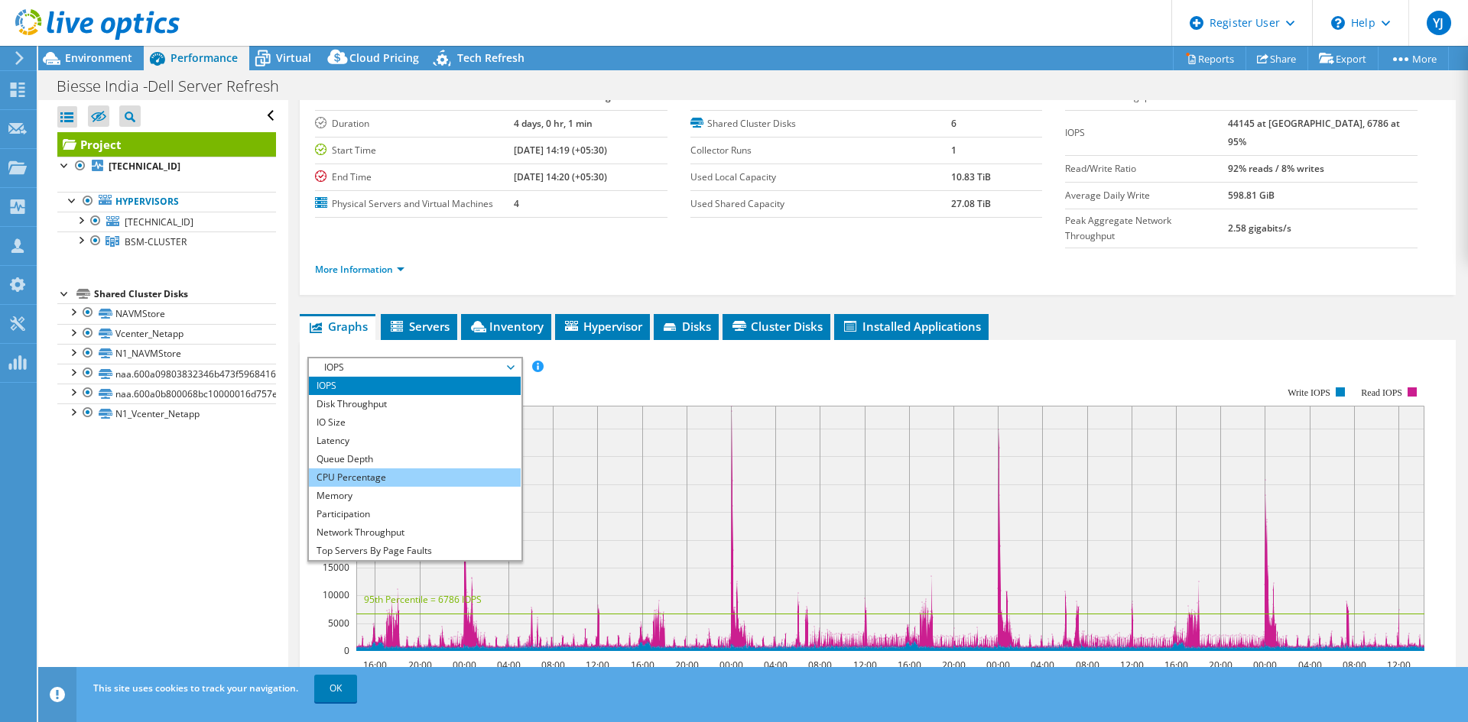
click at [328, 469] on li "CPU Percentage" at bounding box center [415, 478] width 212 height 18
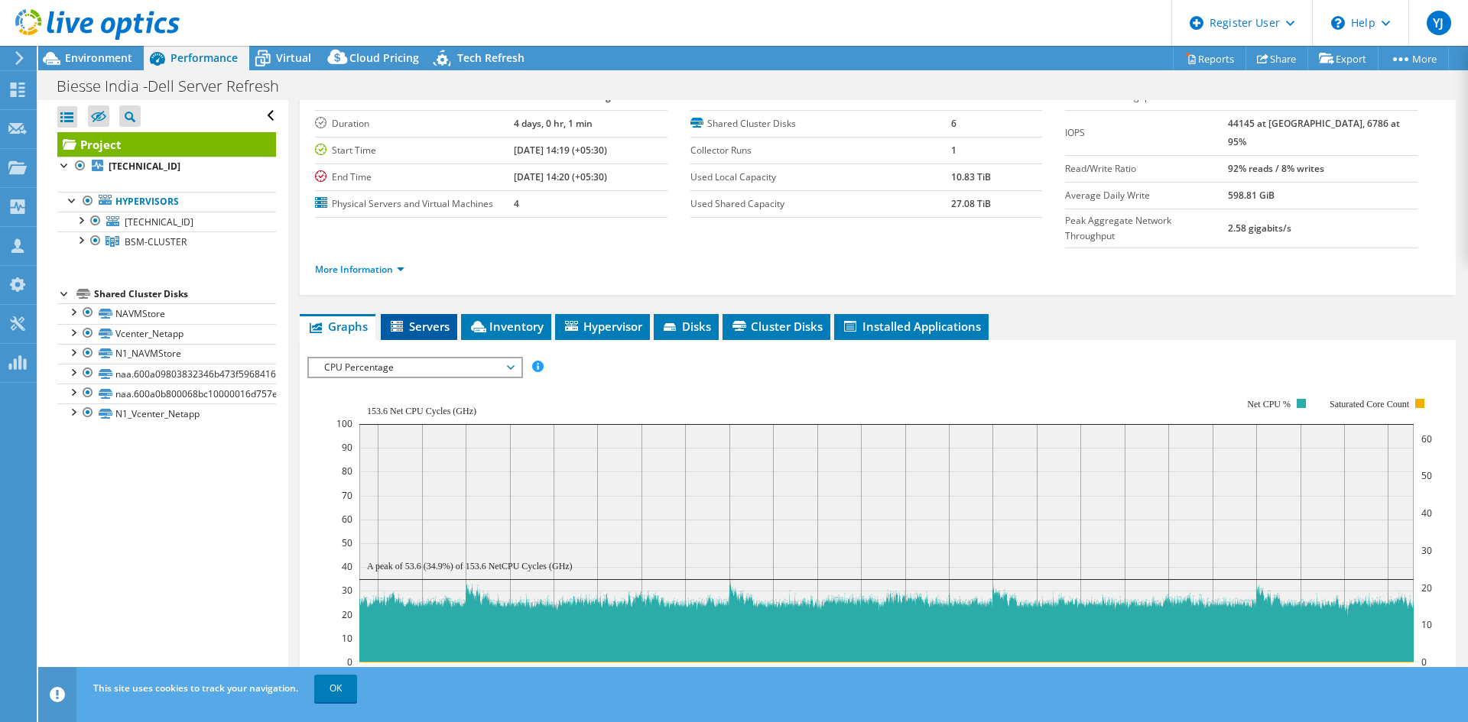
click at [424, 314] on li "Servers" at bounding box center [419, 327] width 76 height 26
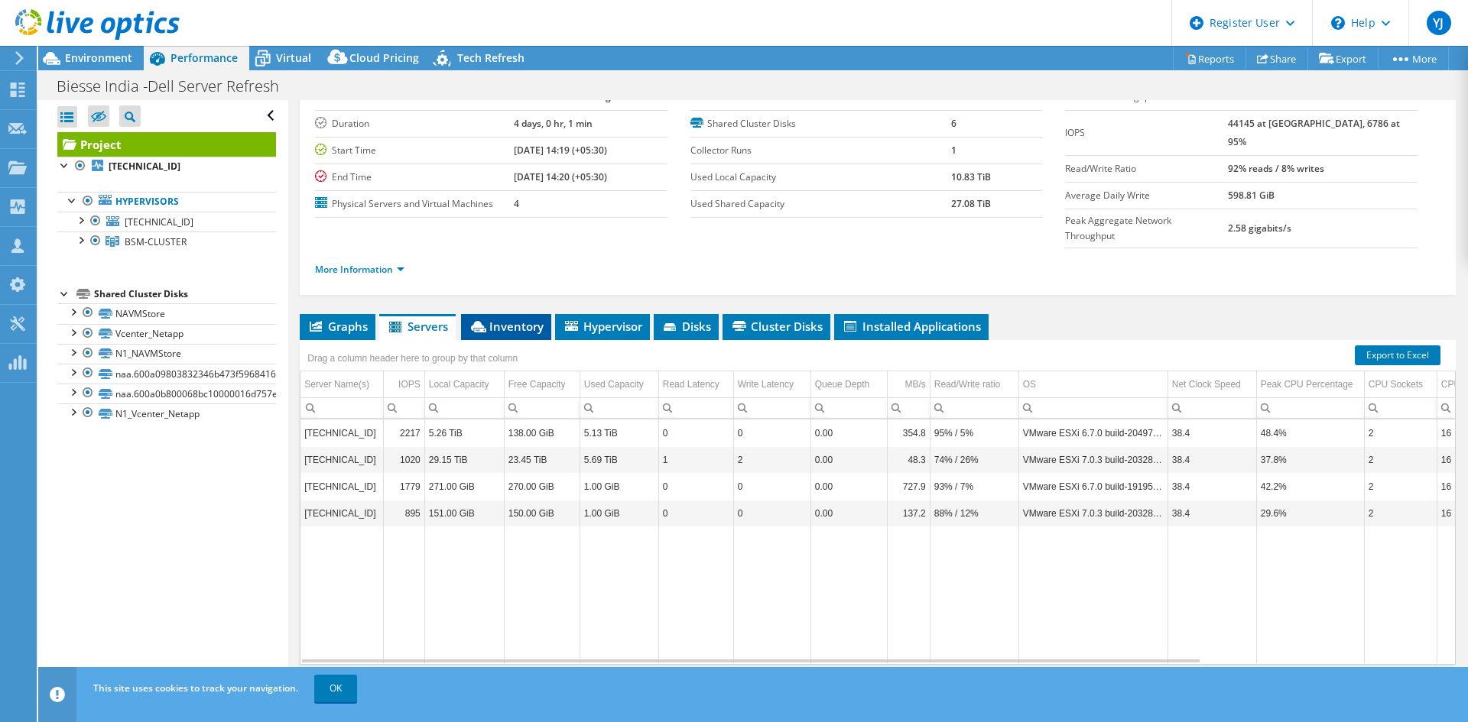
click at [493, 319] on span "Inventory" at bounding box center [506, 326] width 75 height 15
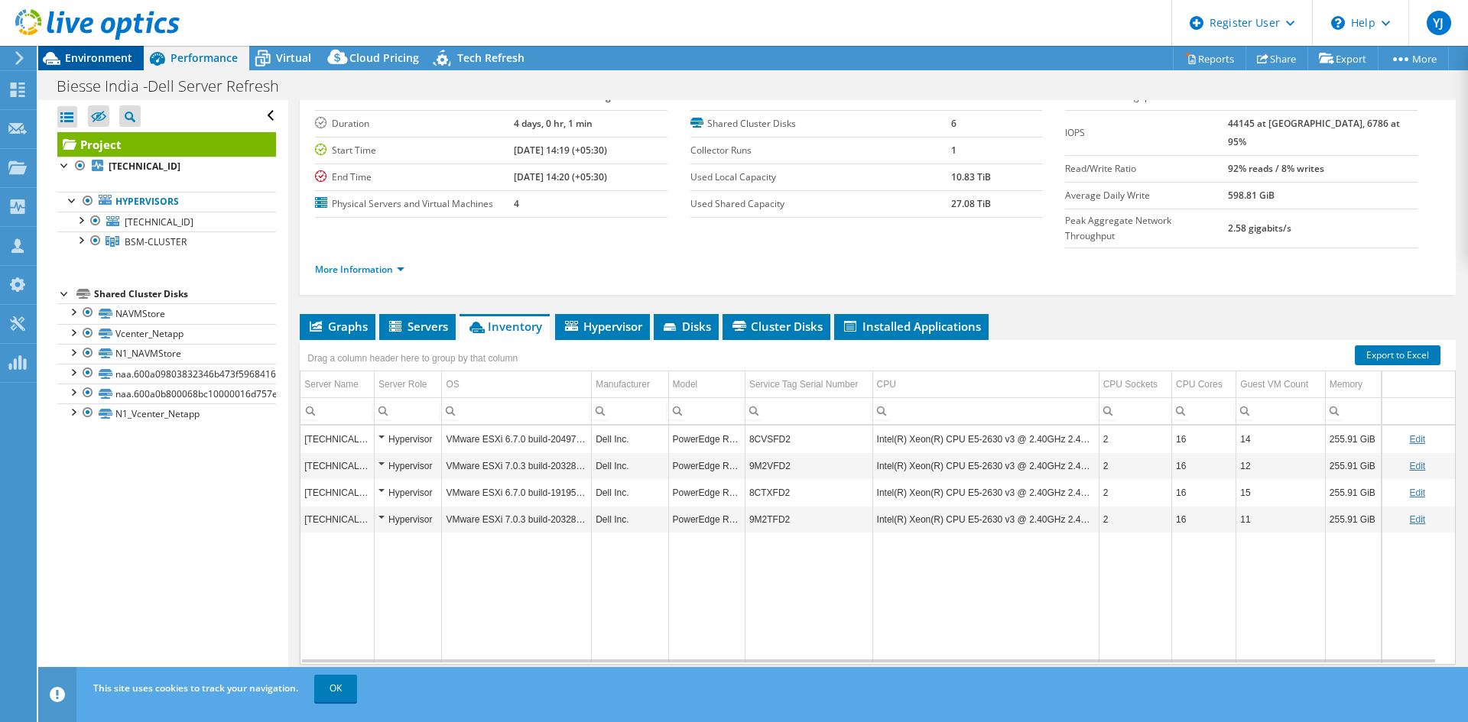
click at [70, 57] on span "Environment" at bounding box center [98, 57] width 67 height 15
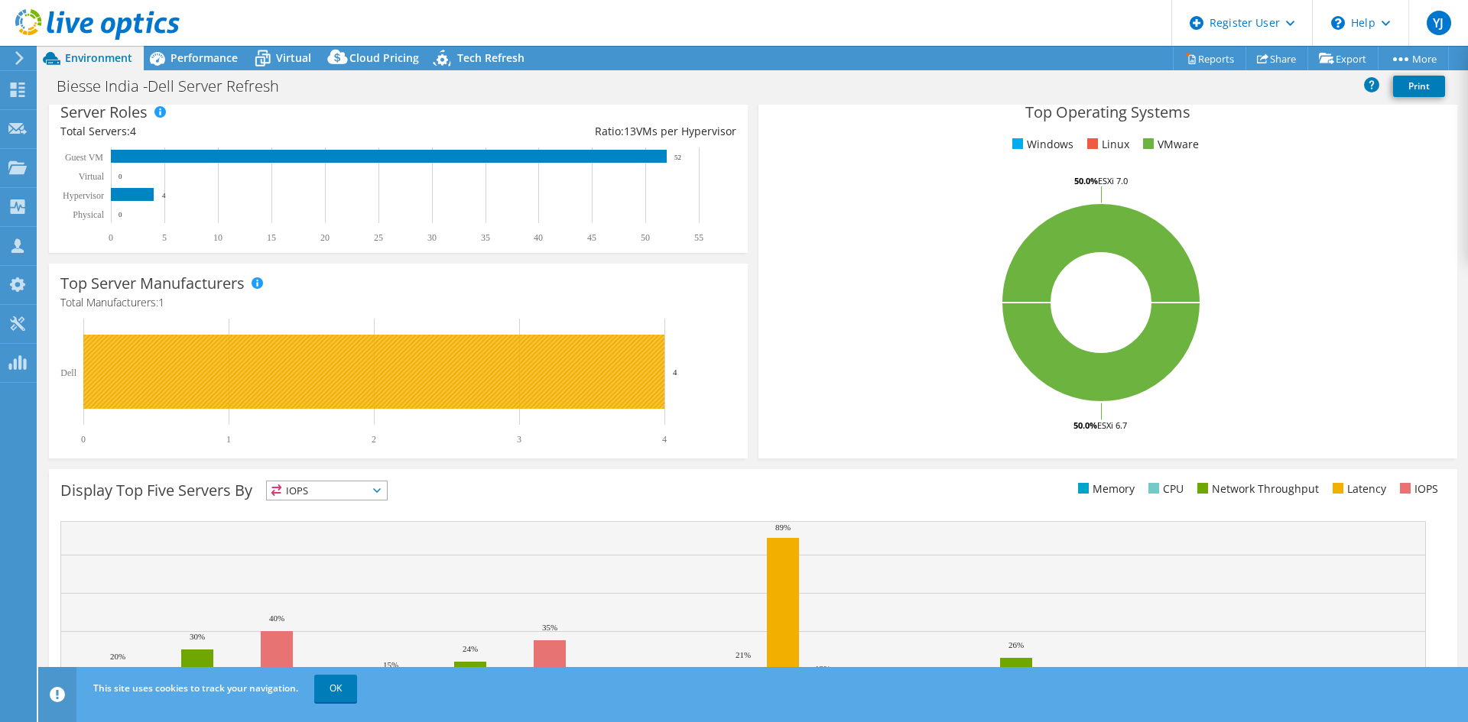
scroll to position [229, 0]
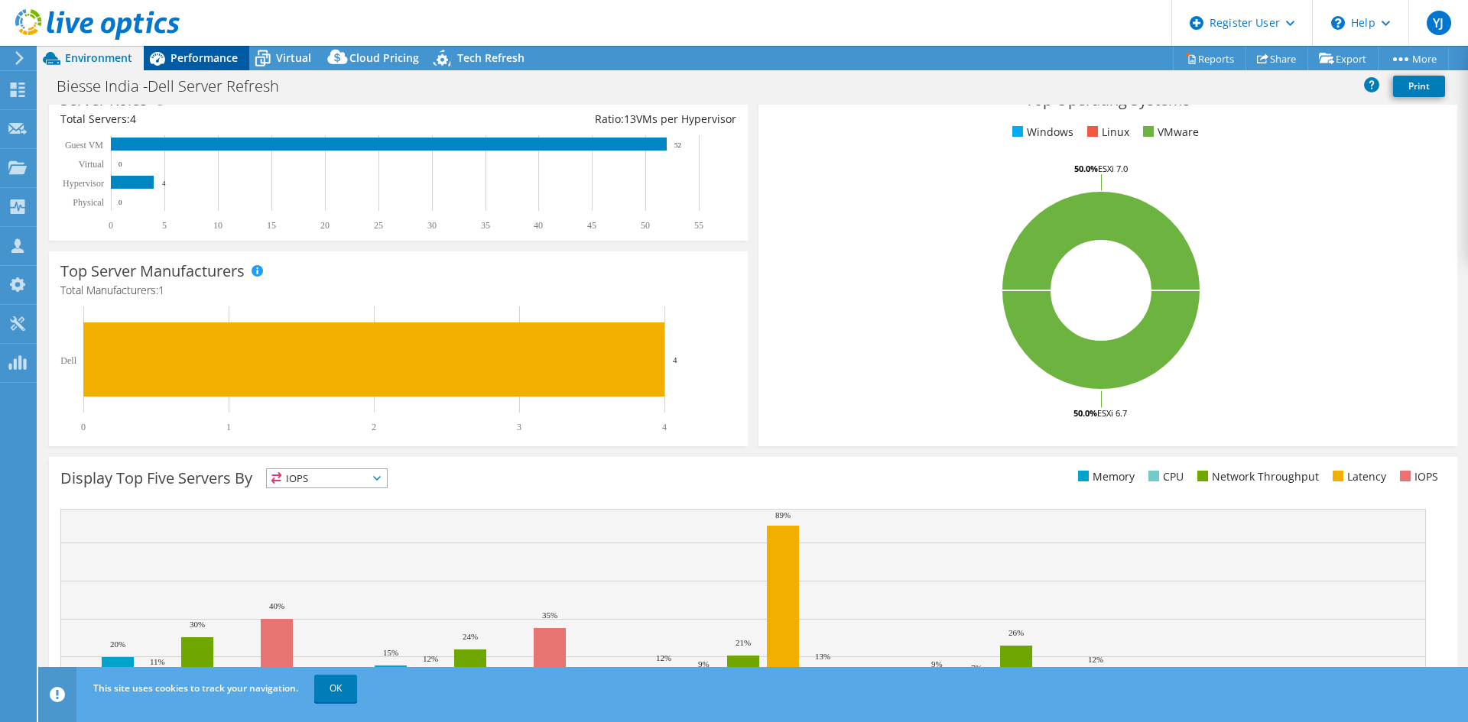
click at [170, 59] on span "Performance" at bounding box center [203, 57] width 67 height 15
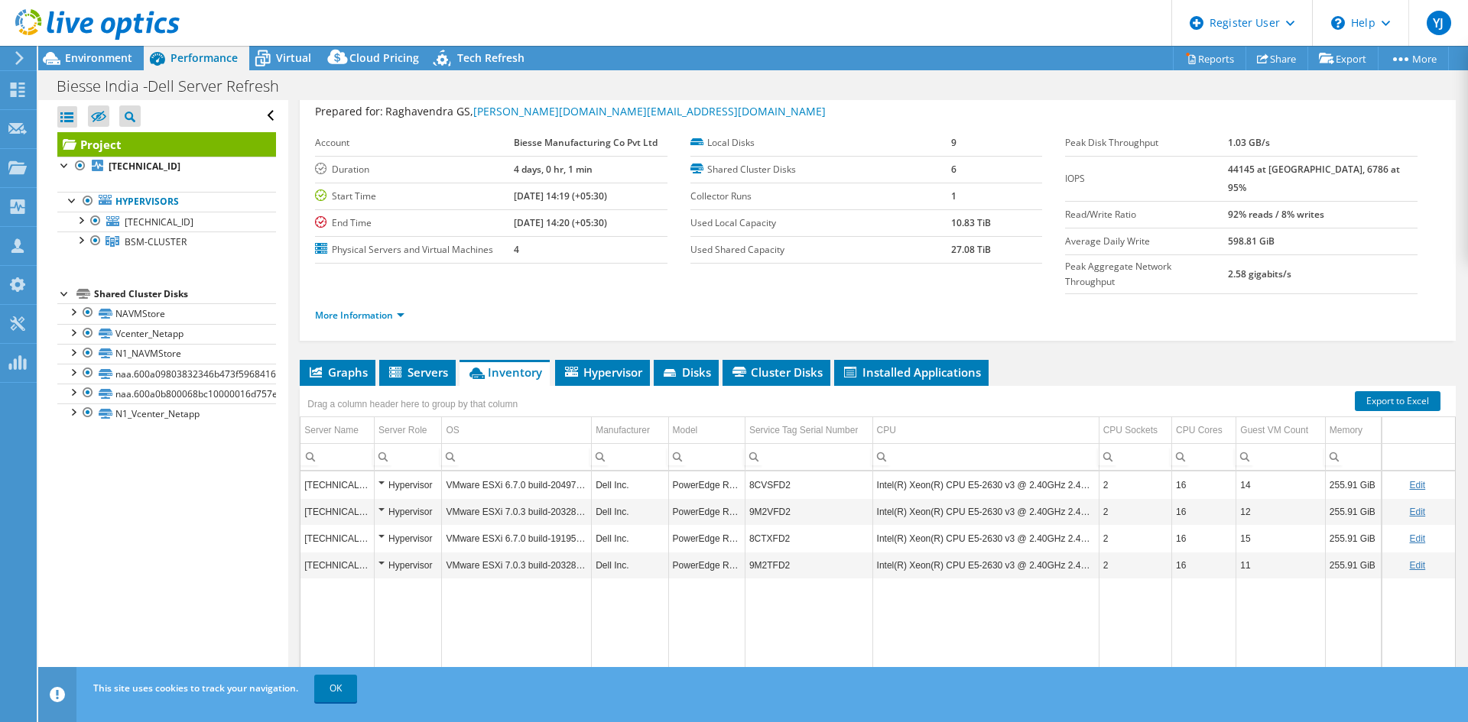
scroll to position [0, 0]
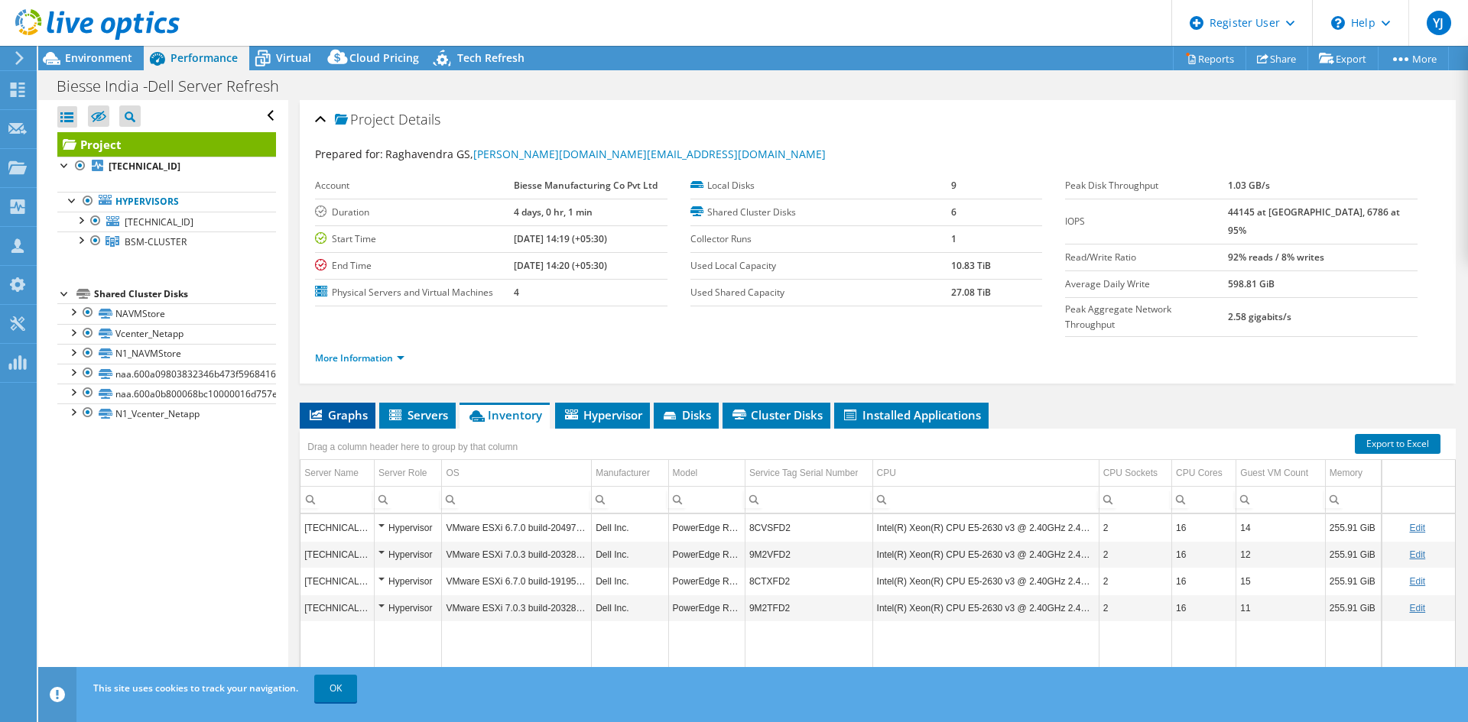
click at [342, 407] on span "Graphs" at bounding box center [337, 414] width 60 height 15
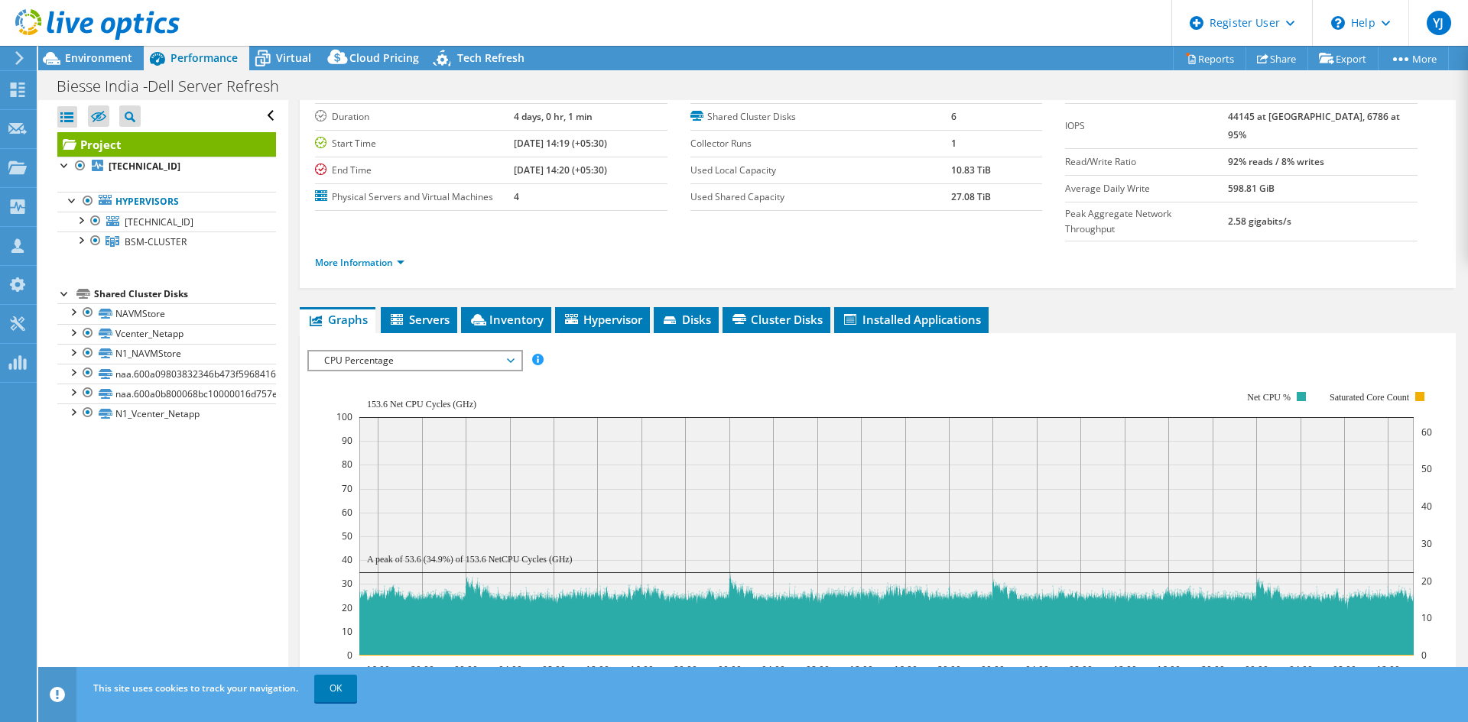
scroll to position [153, 0]
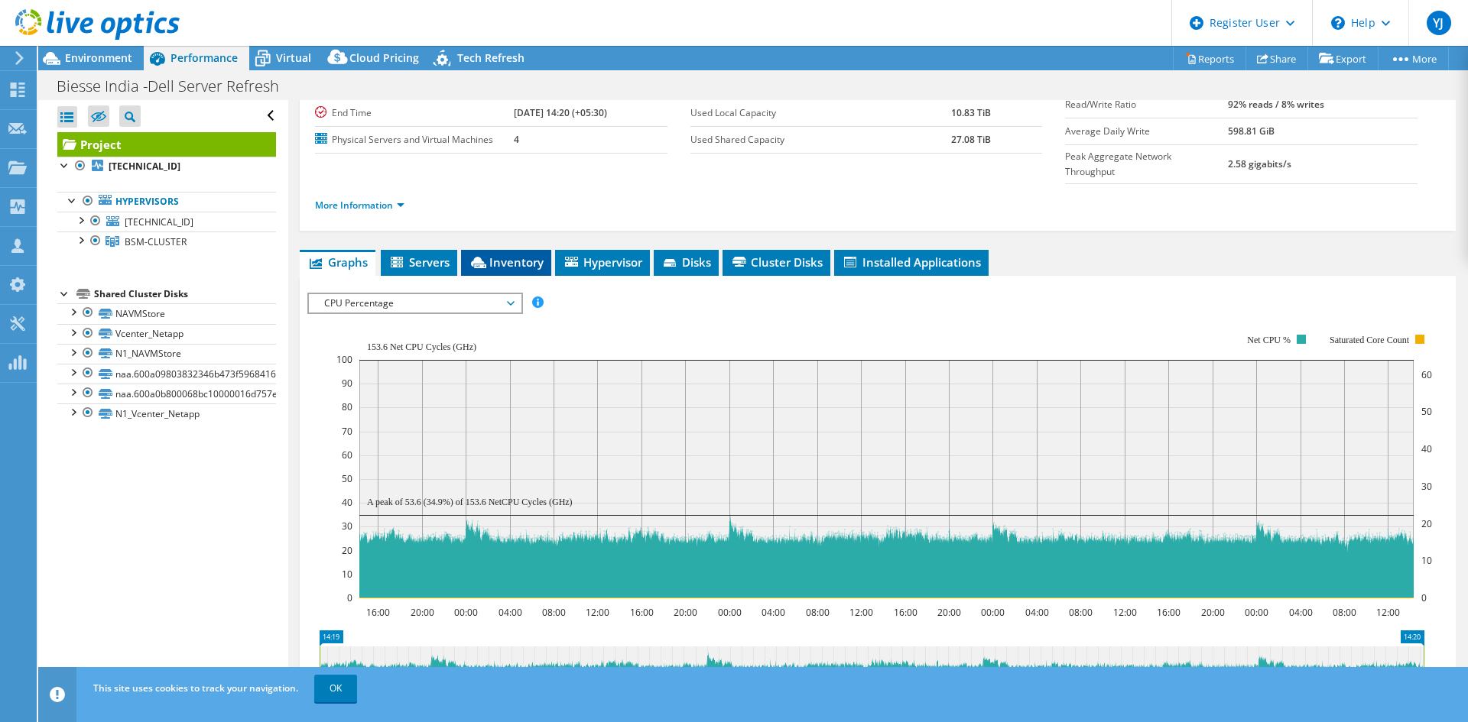
click at [492, 255] on span "Inventory" at bounding box center [506, 262] width 75 height 15
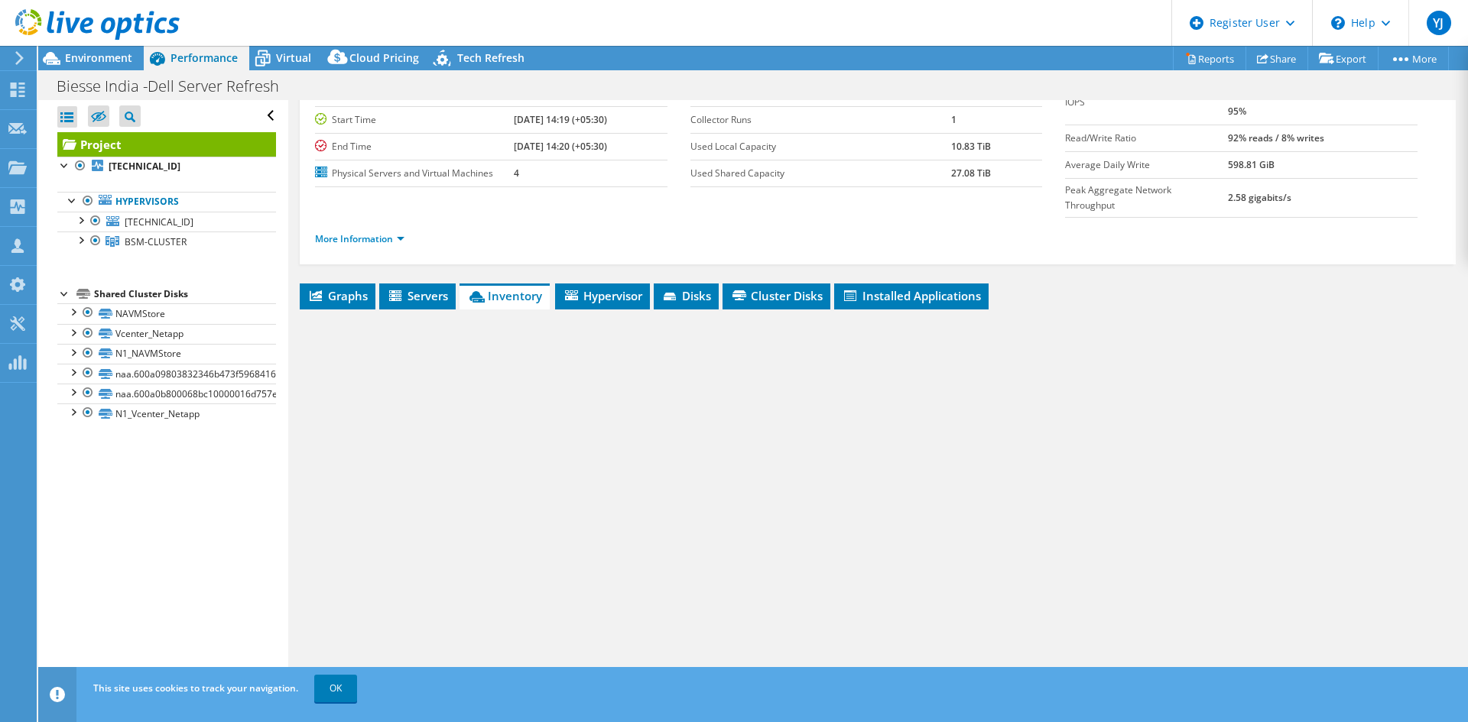
scroll to position [89, 0]
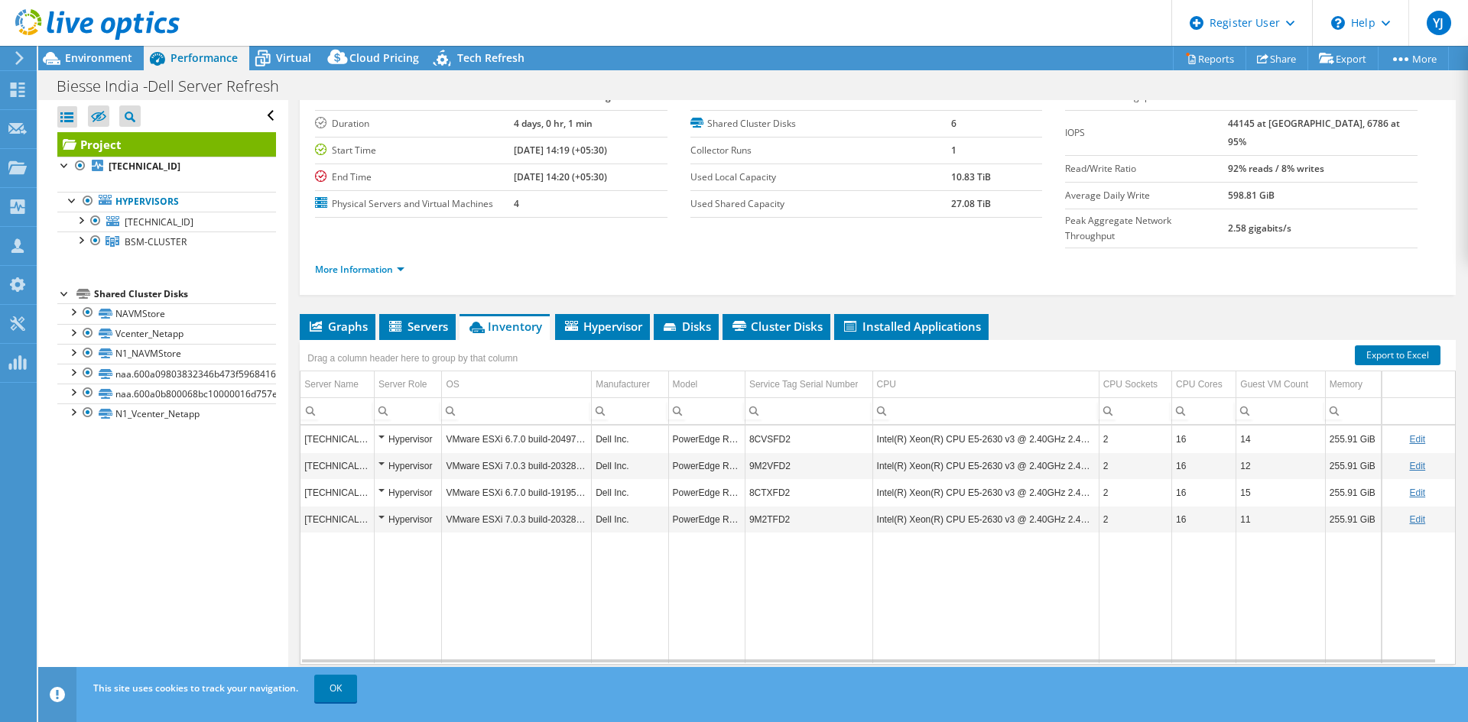
click at [421, 281] on div "Project Details Prepared for: Raghavendra GS, [PERSON_NAME][DOMAIN_NAME][EMAIL_…" at bounding box center [877, 367] width 1179 height 712
click at [420, 319] on span "Servers" at bounding box center [417, 326] width 61 height 15
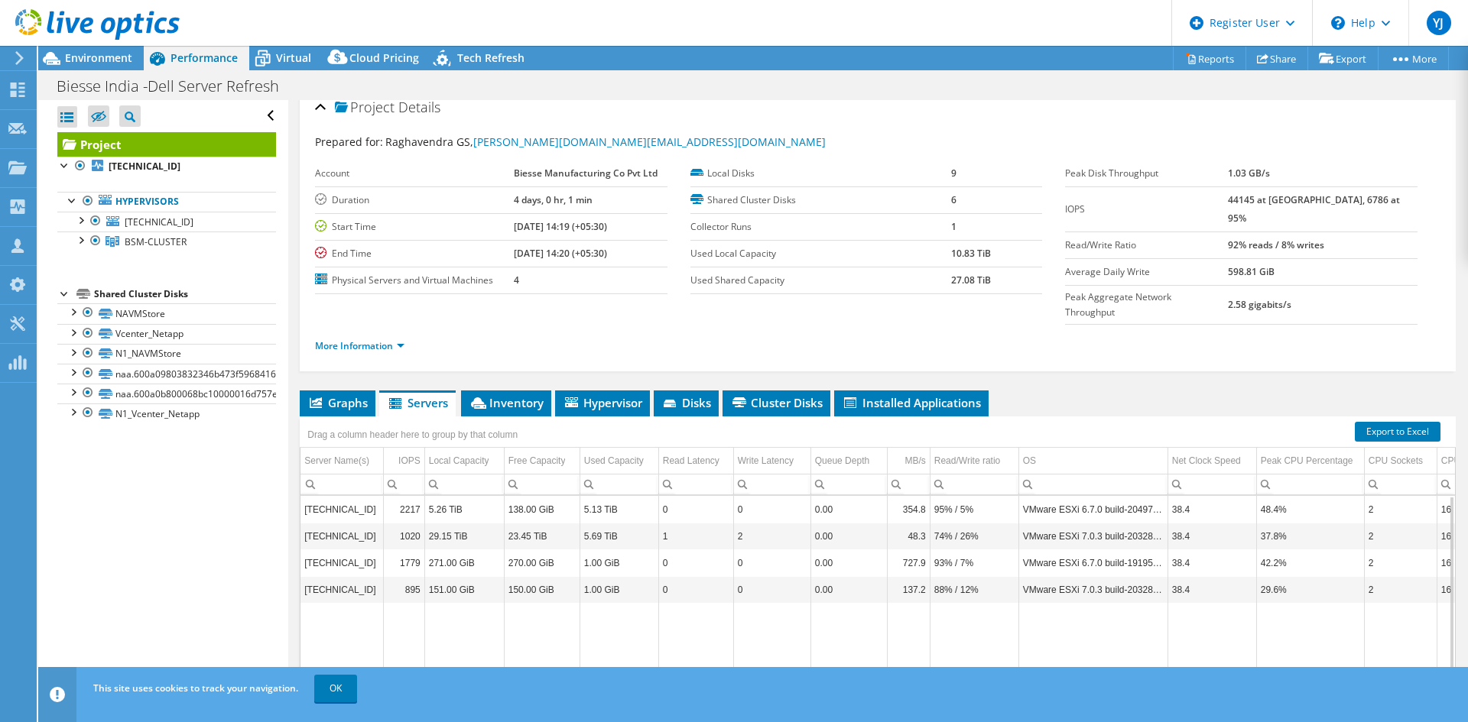
scroll to position [0, 0]
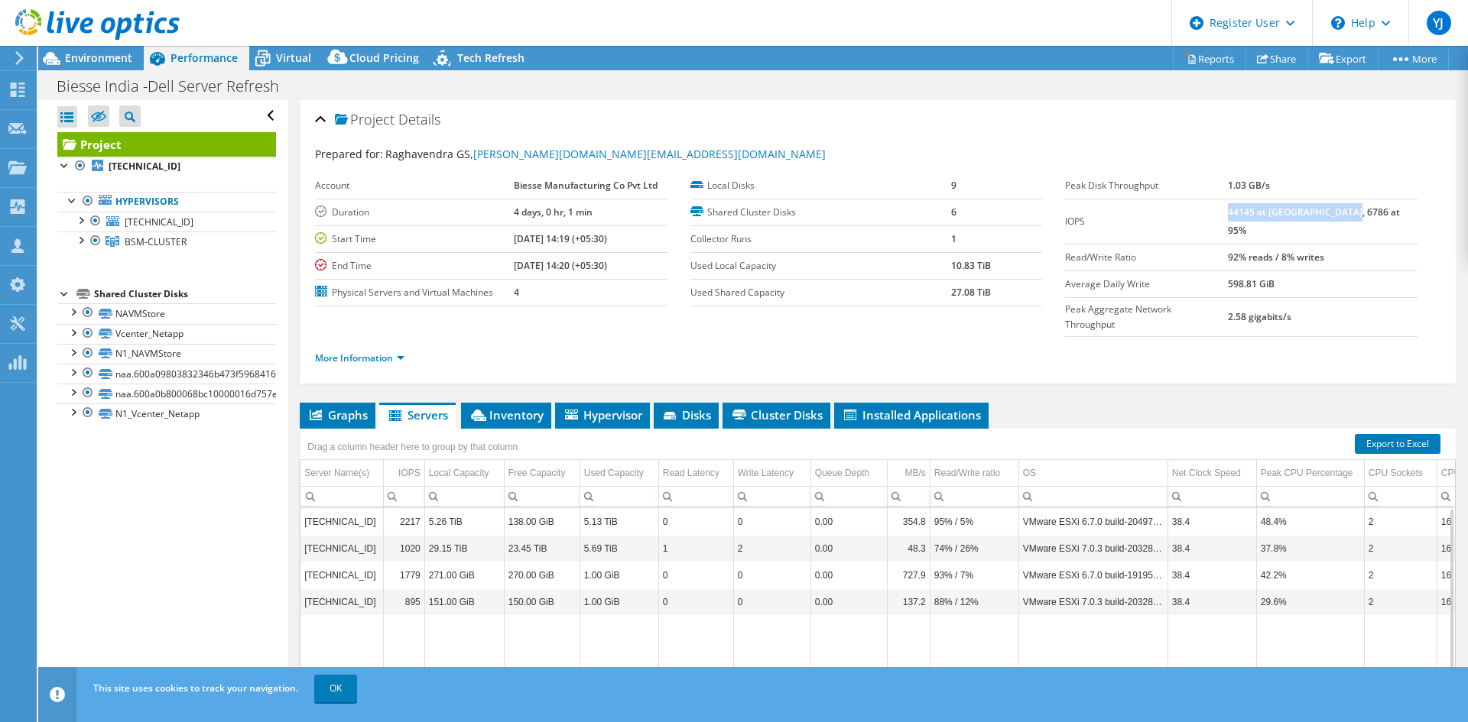
drag, startPoint x: 1261, startPoint y: 216, endPoint x: 1382, endPoint y: 217, distance: 120.8
click at [1382, 217] on td "44145 at [GEOGRAPHIC_DATA], 6786 at 95%" at bounding box center [1323, 221] width 190 height 45
click at [120, 69] on div "Environment" at bounding box center [90, 58] width 105 height 24
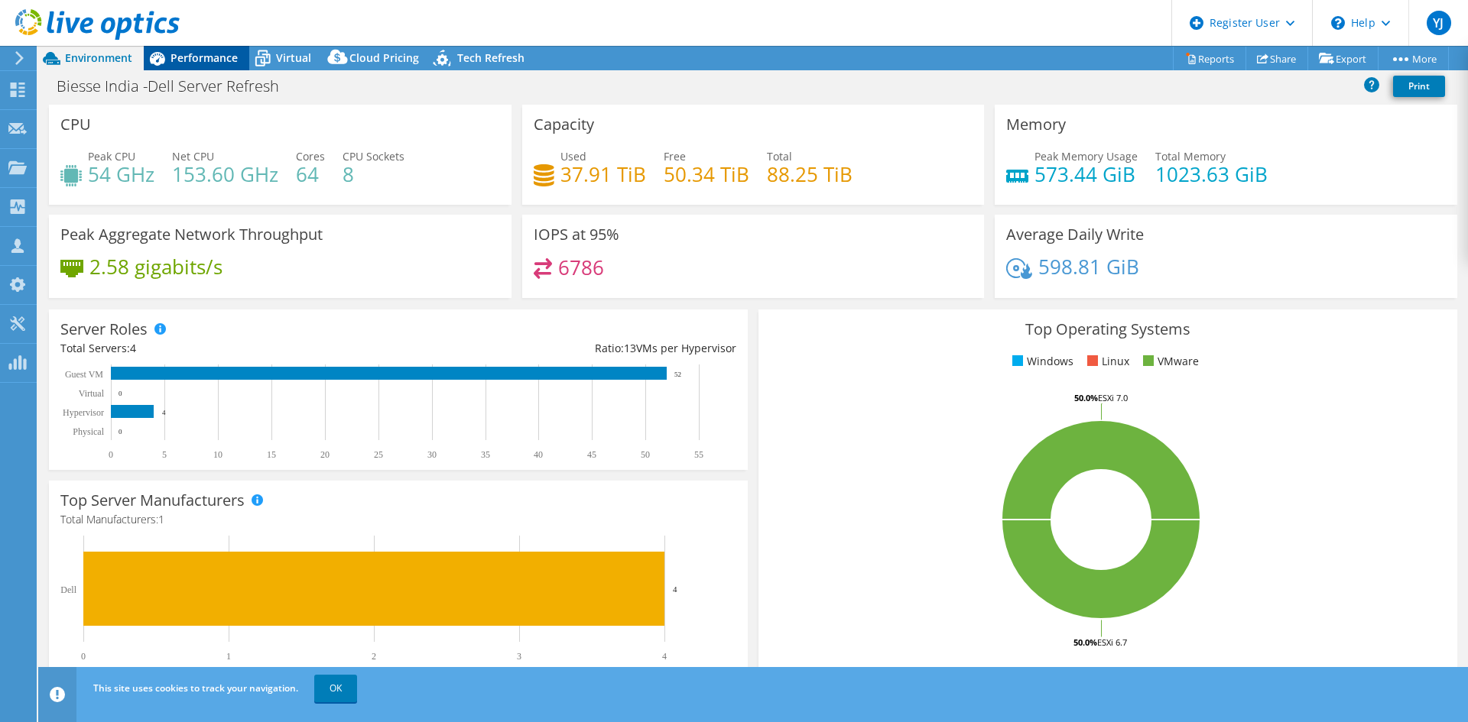
click at [165, 54] on icon at bounding box center [157, 58] width 27 height 27
